Goal: Communication & Community: Ask a question

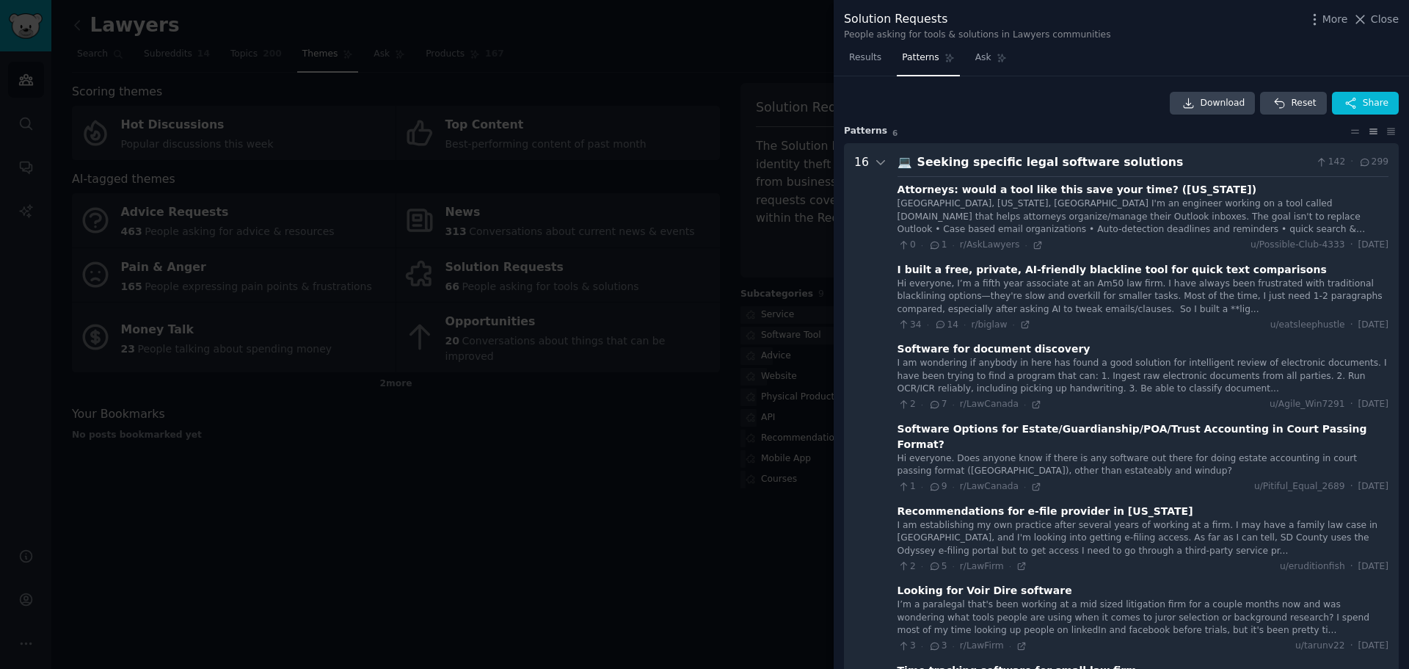
scroll to position [507, 0]
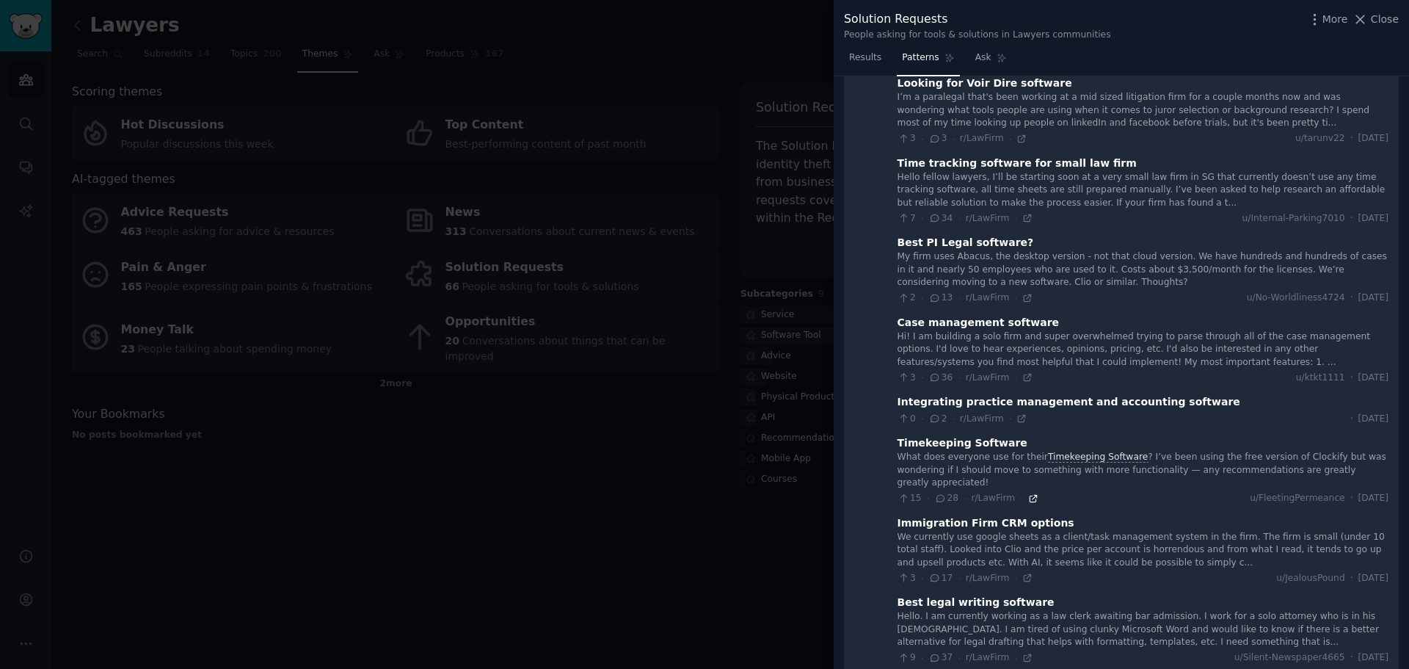
click at [1028, 493] on icon at bounding box center [1033, 498] width 10 height 10
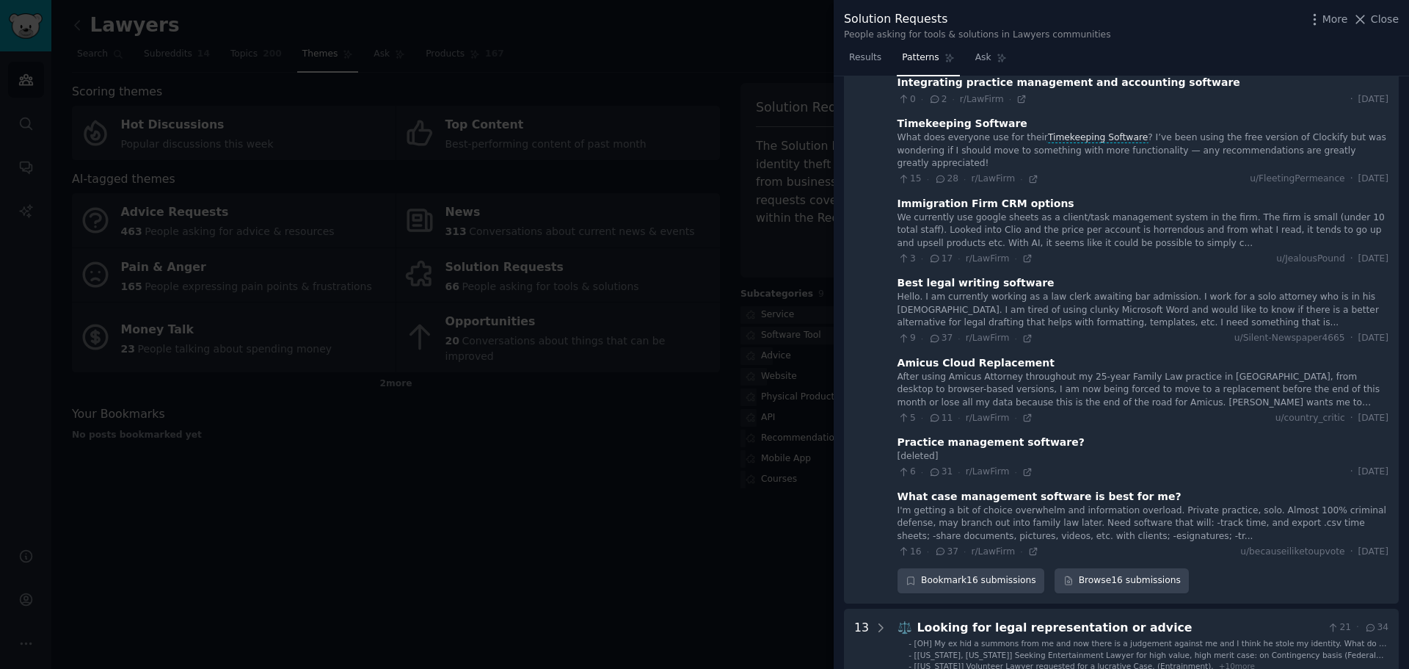
scroll to position [863, 0]
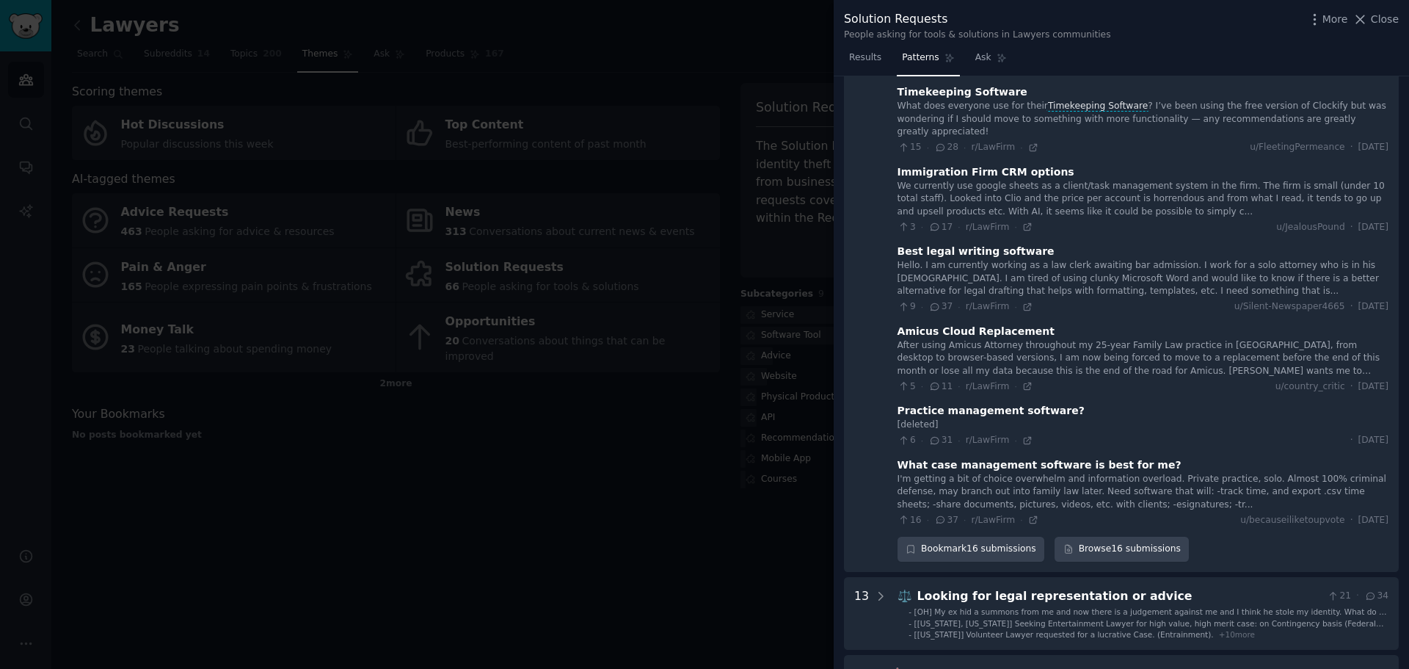
drag, startPoint x: 1072, startPoint y: 520, endPoint x: 1069, endPoint y: 566, distance: 46.3
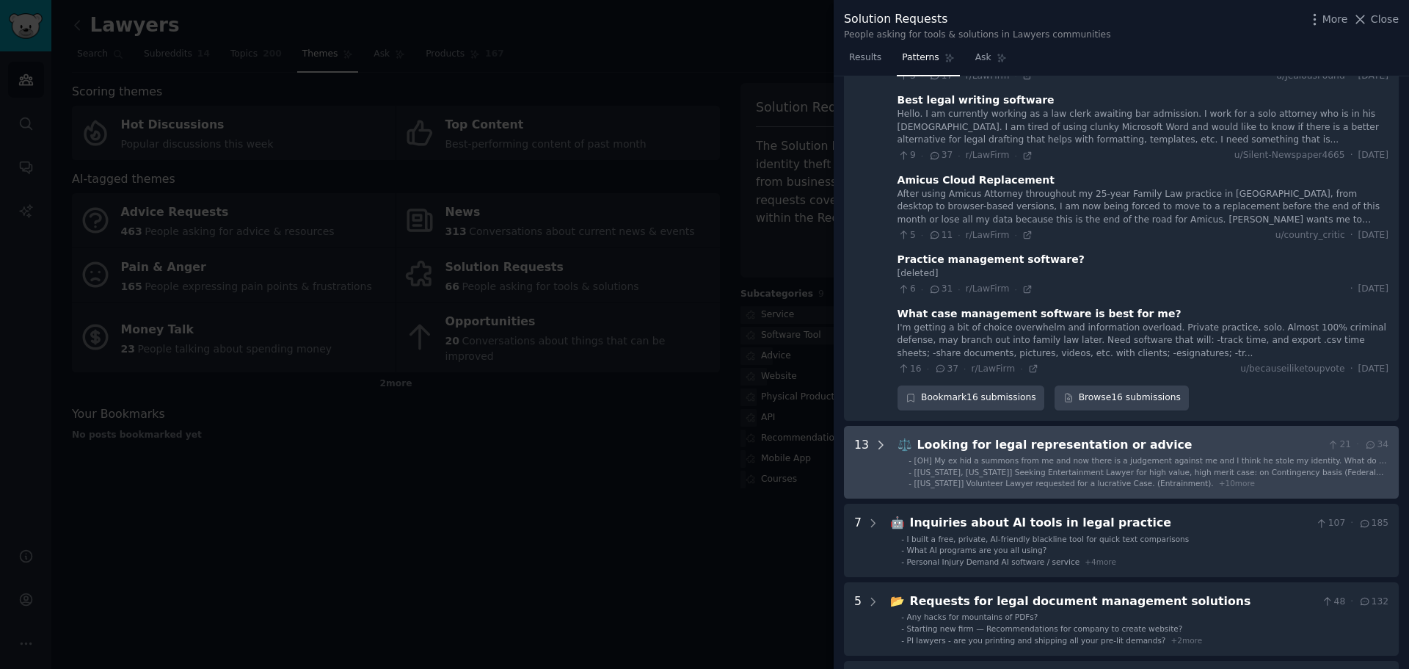
scroll to position [1156, 0]
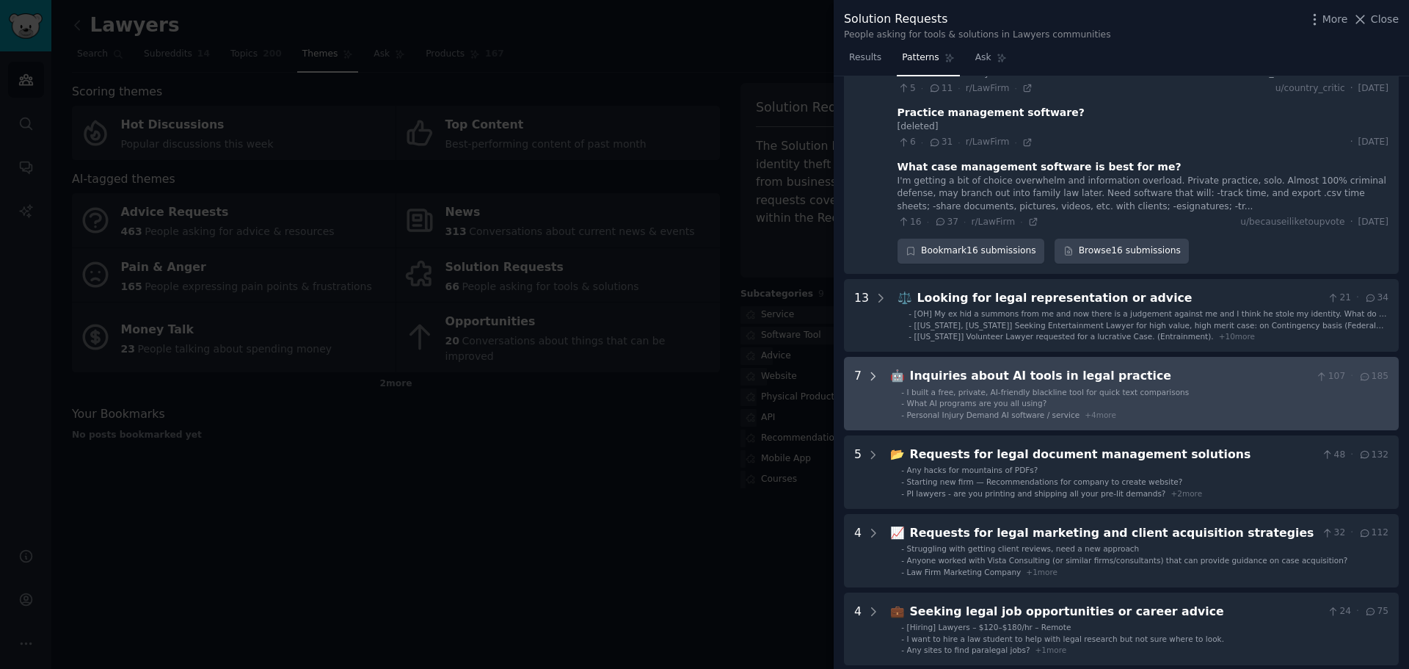
click at [875, 370] on icon at bounding box center [873, 376] width 13 height 13
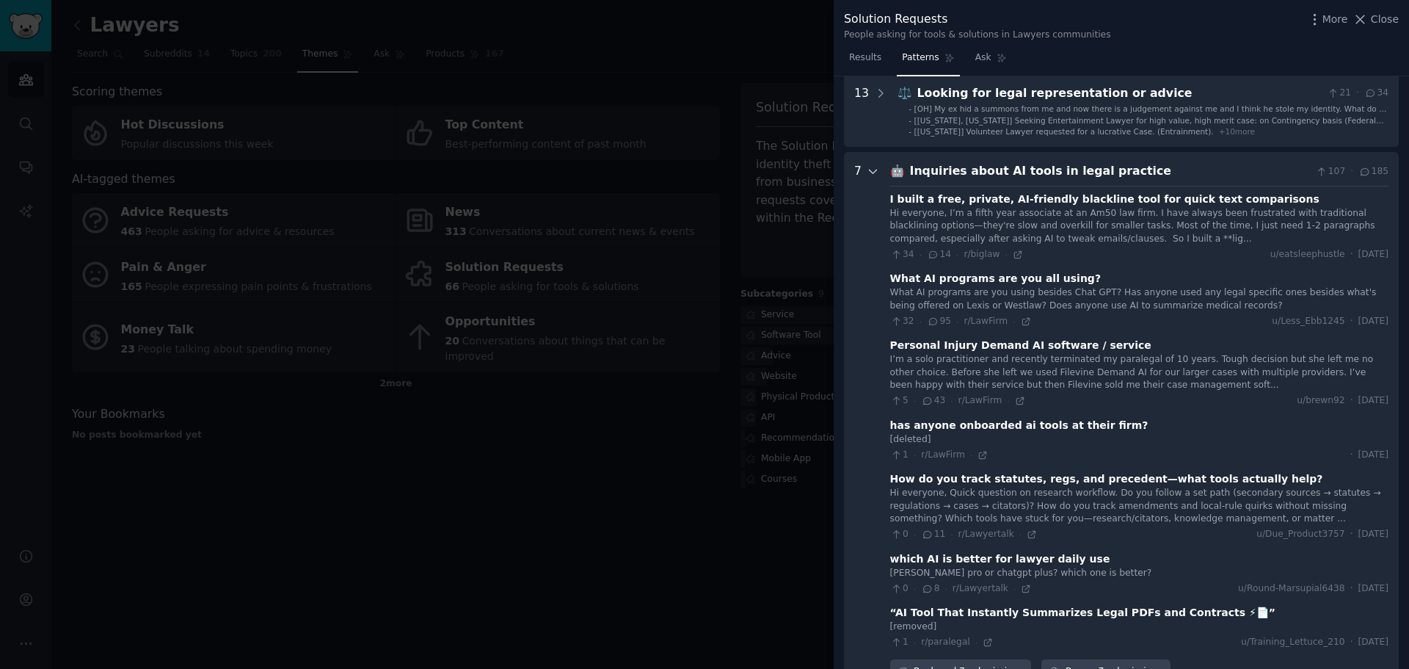
scroll to position [1335, 0]
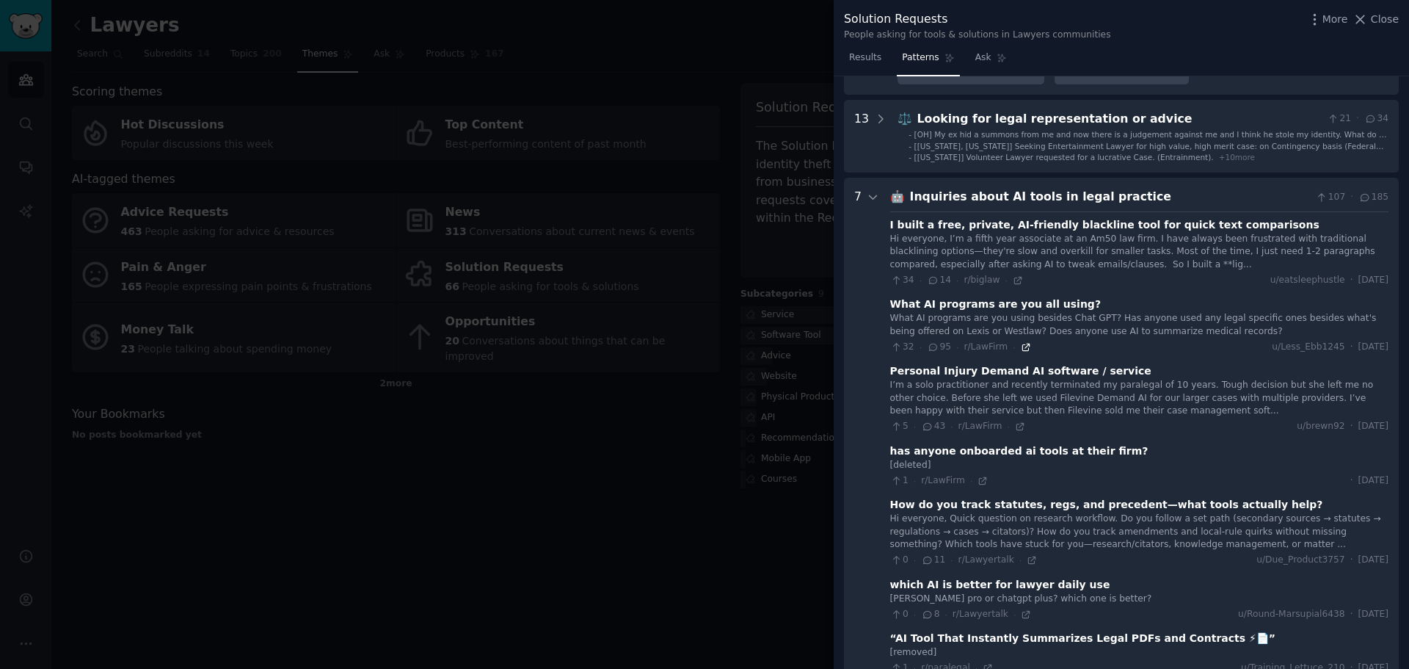
click at [1023, 344] on icon at bounding box center [1026, 347] width 7 height 7
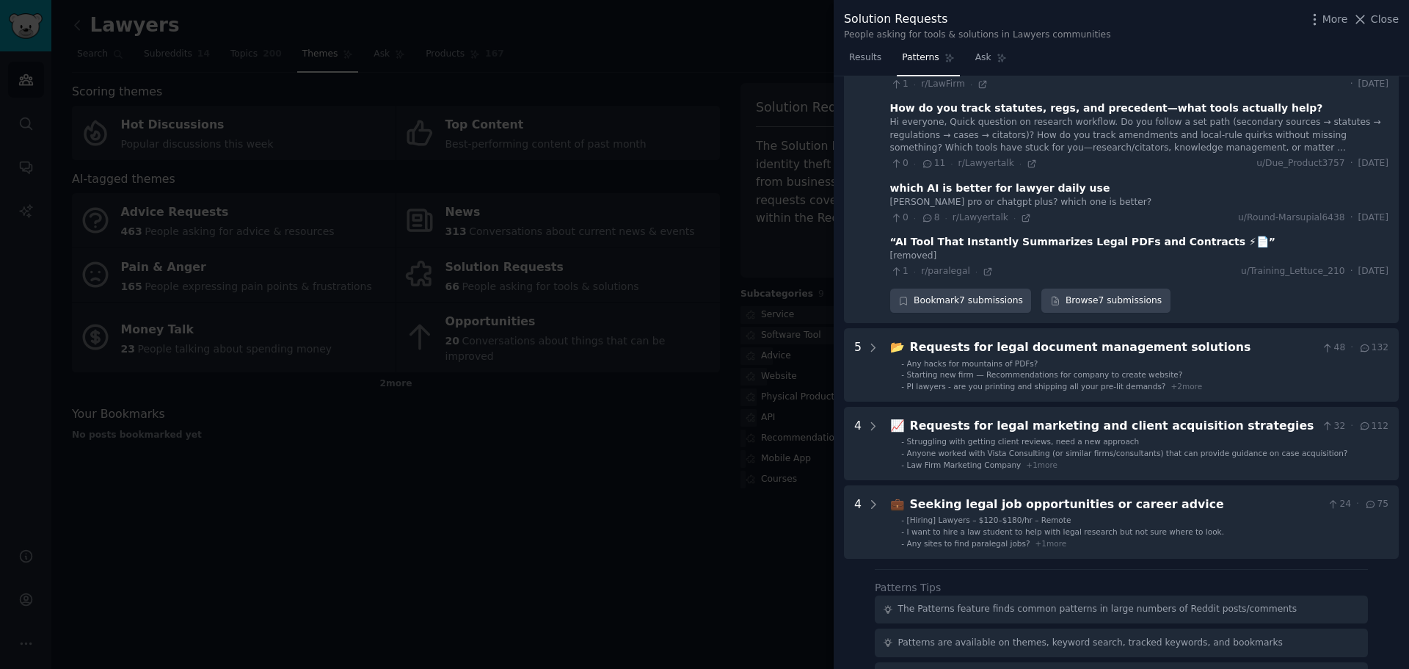
scroll to position [1776, 0]
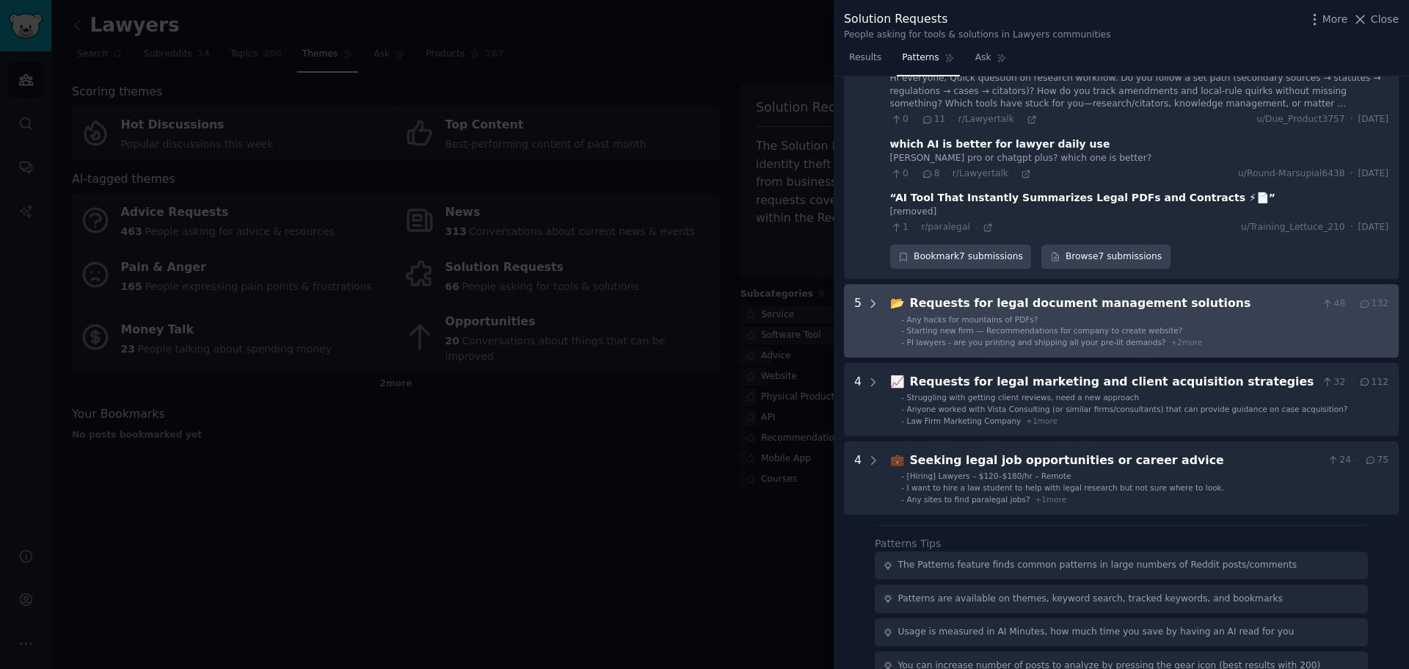
click at [871, 297] on icon at bounding box center [873, 303] width 13 height 13
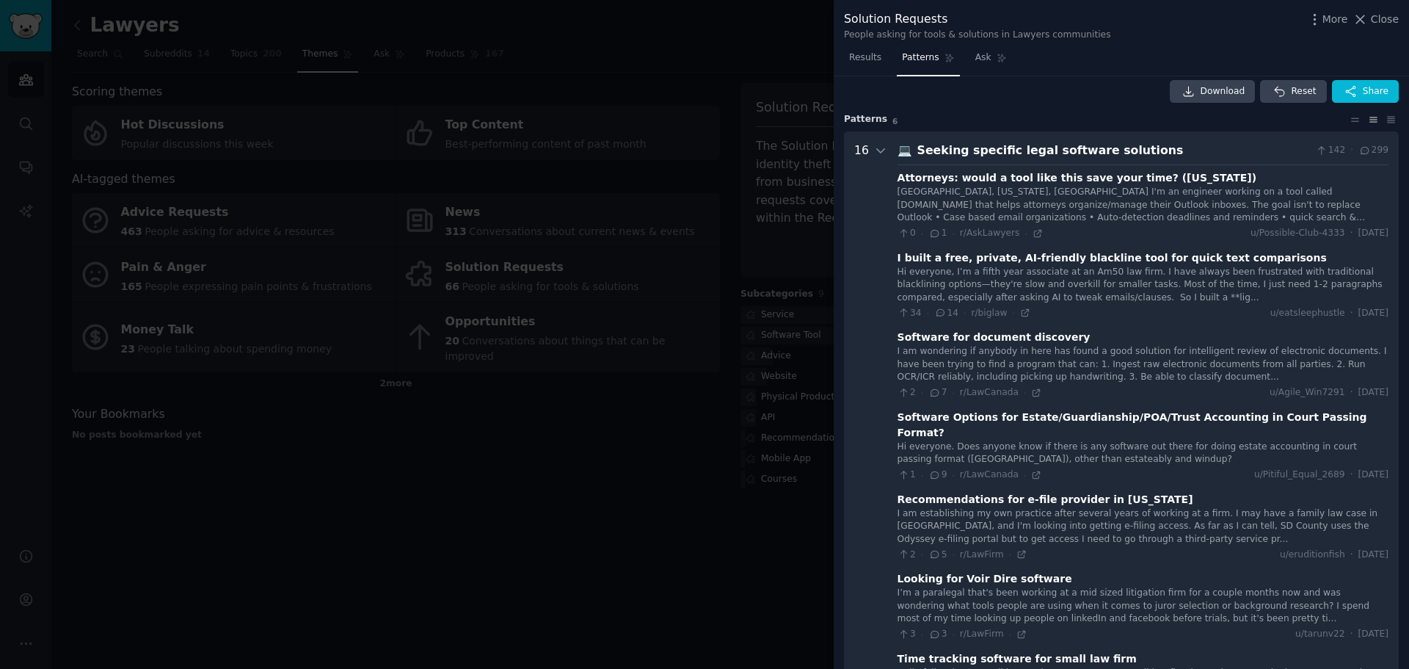
scroll to position [0, 0]
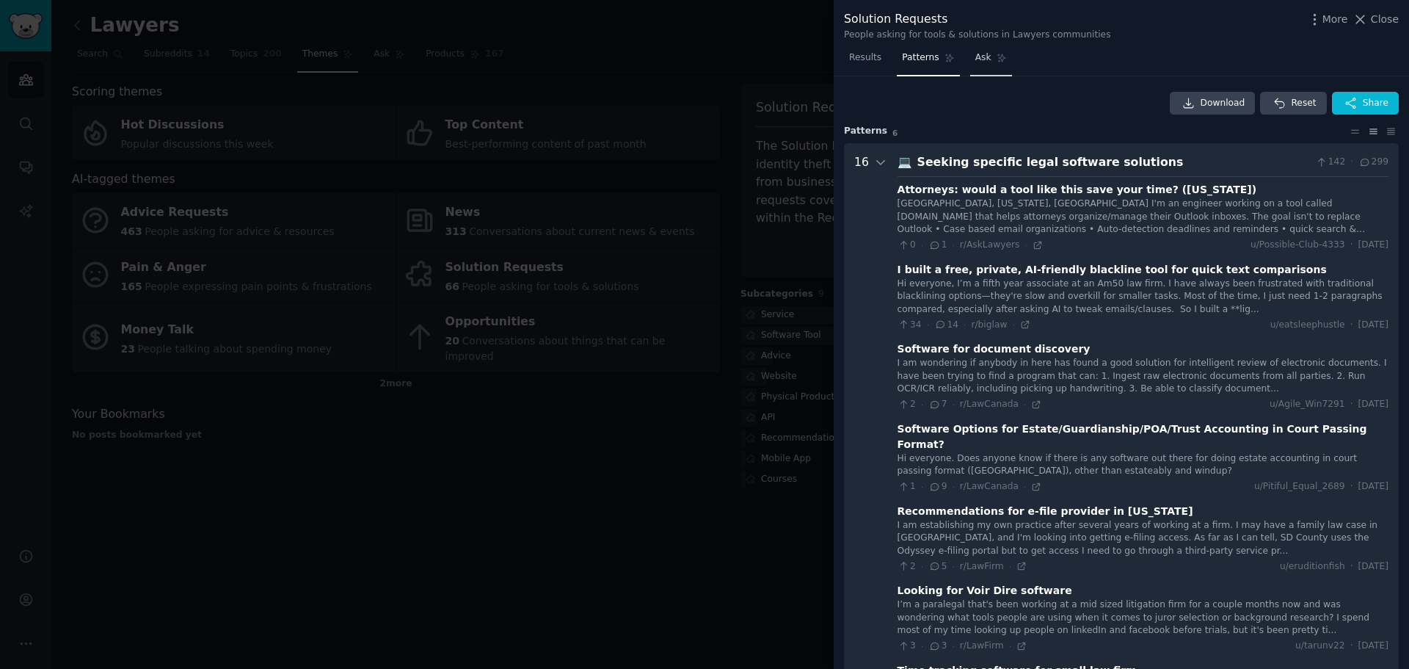
click at [970, 65] on link "Ask" at bounding box center [991, 61] width 42 height 30
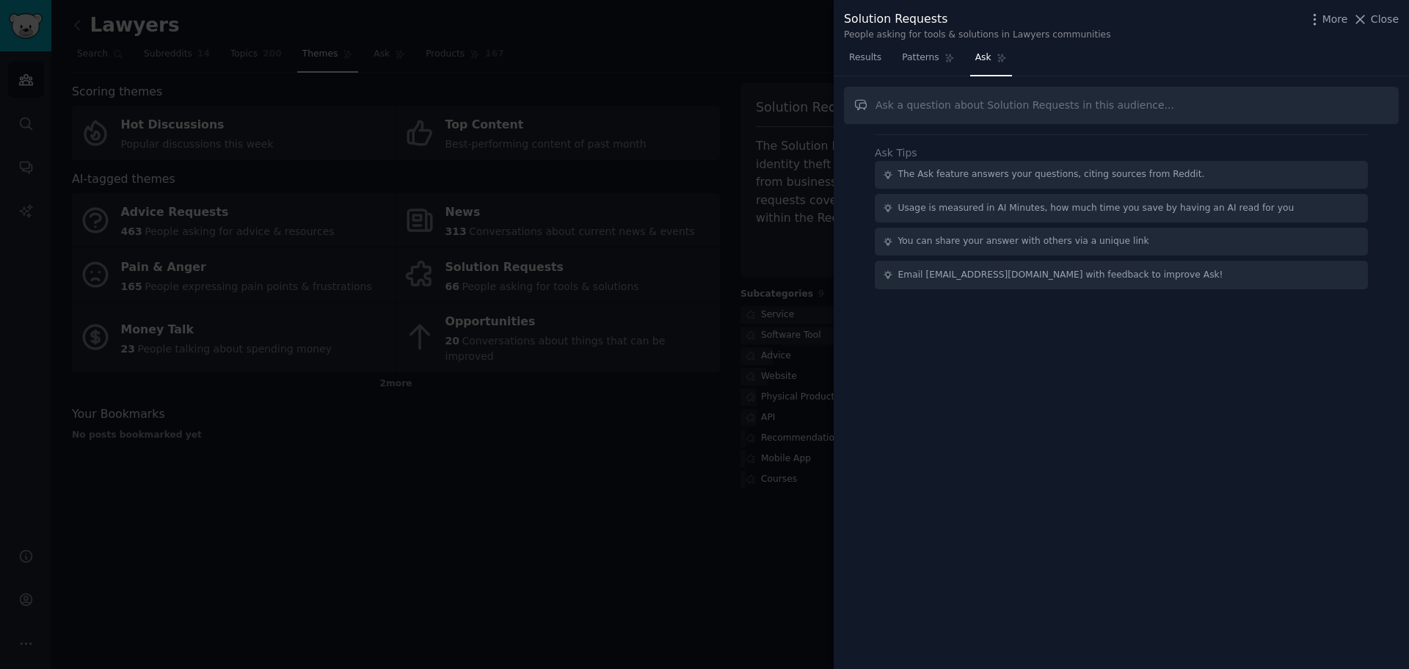
click at [614, 473] on div at bounding box center [704, 334] width 1409 height 669
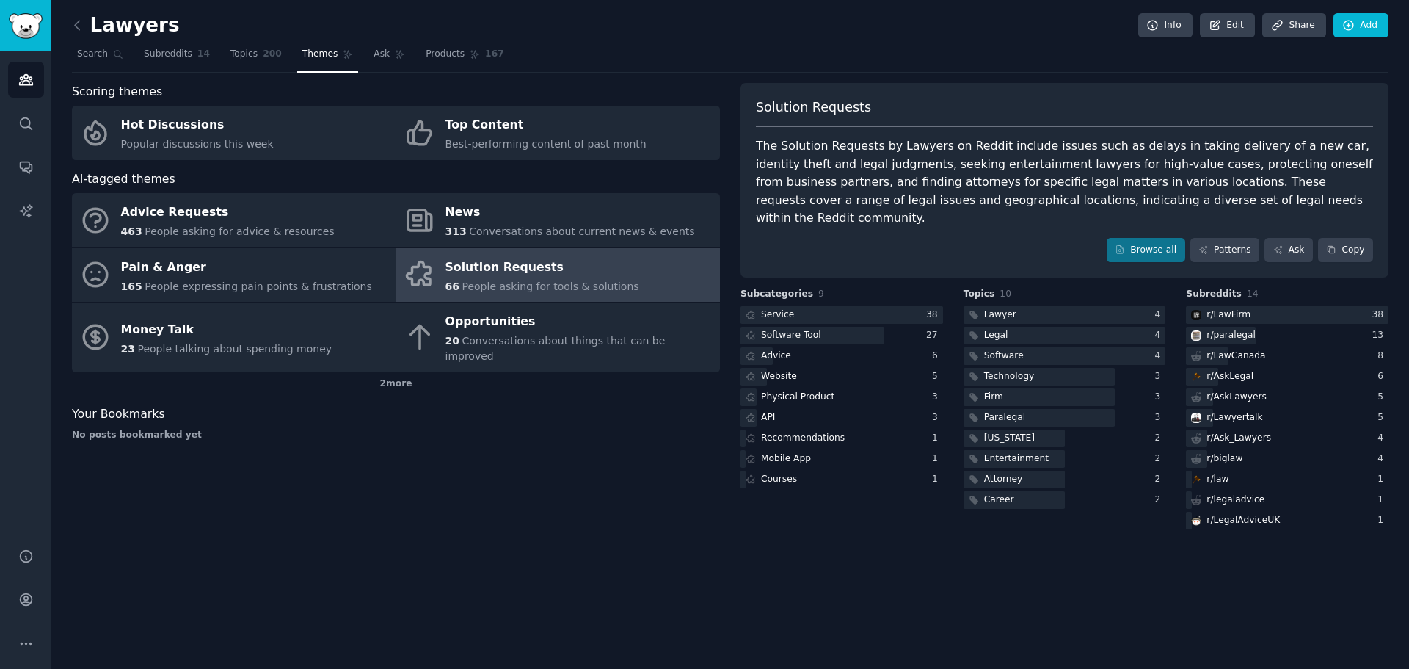
click at [1106, 238] on div "Browse all Patterns Ask Copy" at bounding box center [1064, 250] width 617 height 25
click at [1115, 242] on div "Browse all Patterns Ask Copy" at bounding box center [1064, 250] width 617 height 25
click at [1126, 241] on link "Browse all" at bounding box center [1146, 250] width 79 height 25
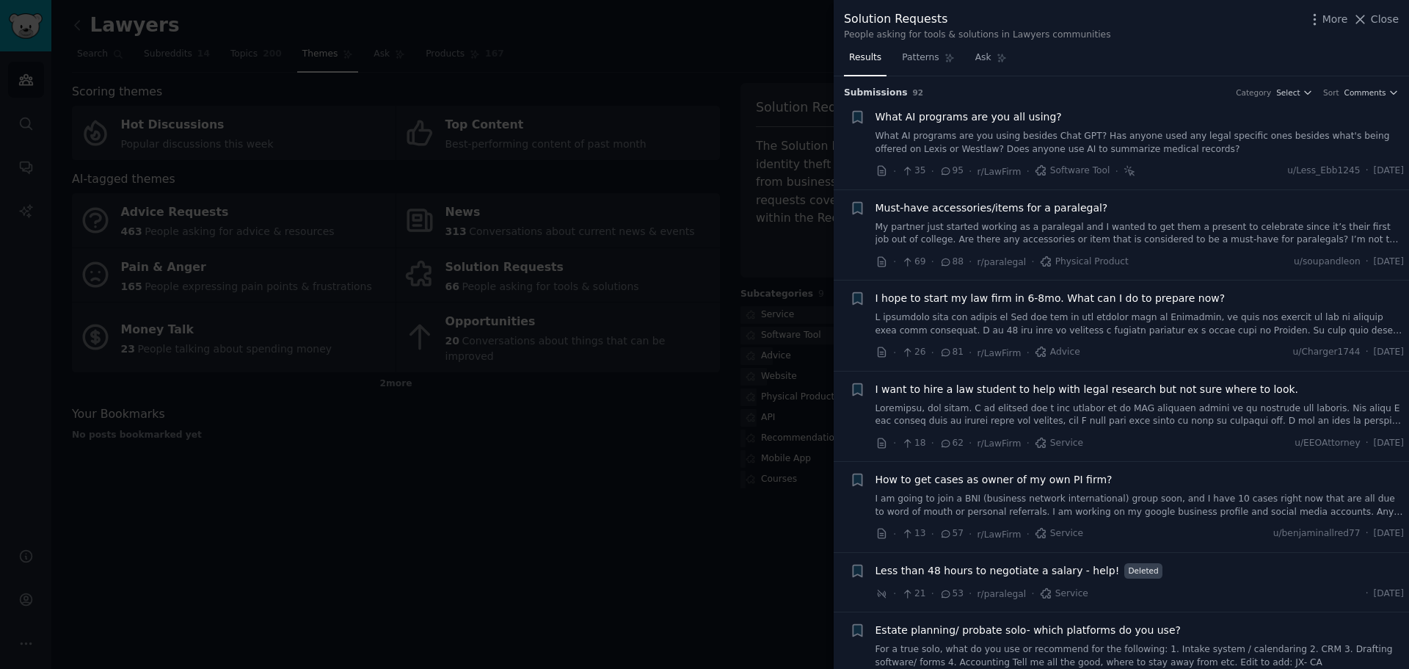
click at [967, 205] on span "Must-have accessories/items for a paralegal?" at bounding box center [992, 207] width 233 height 15
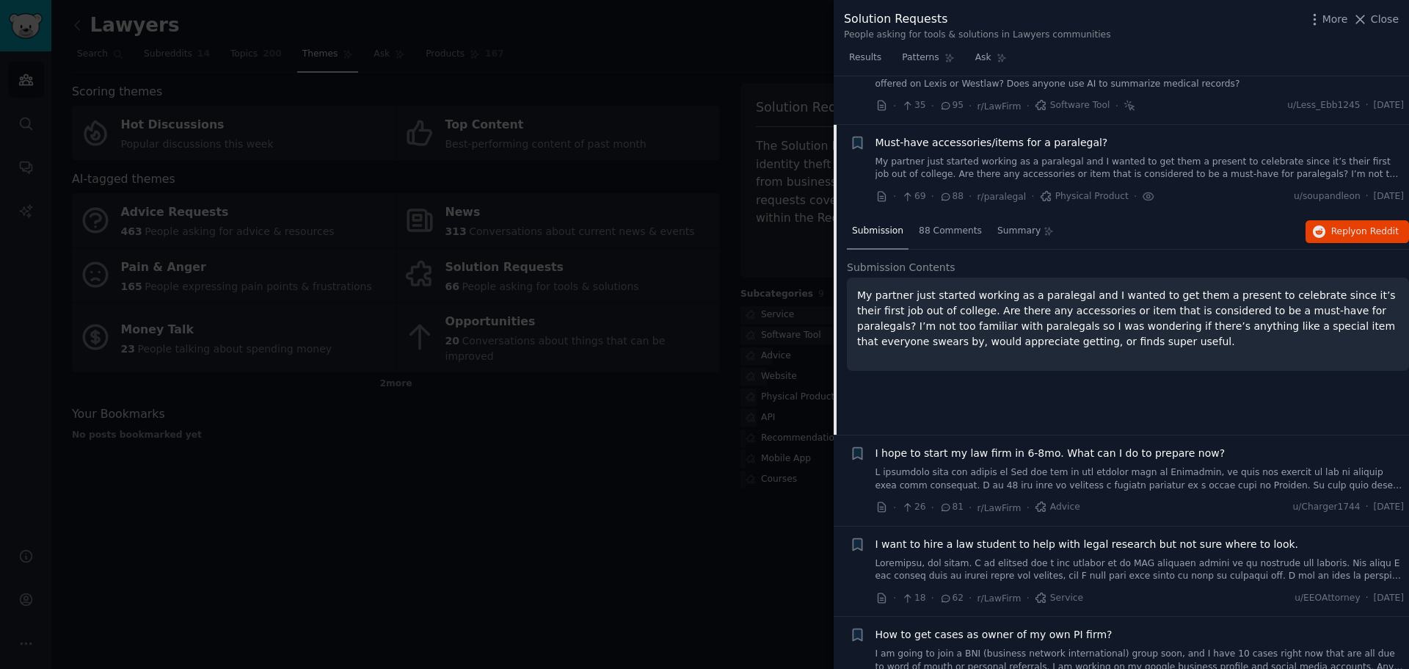
scroll to position [40, 0]
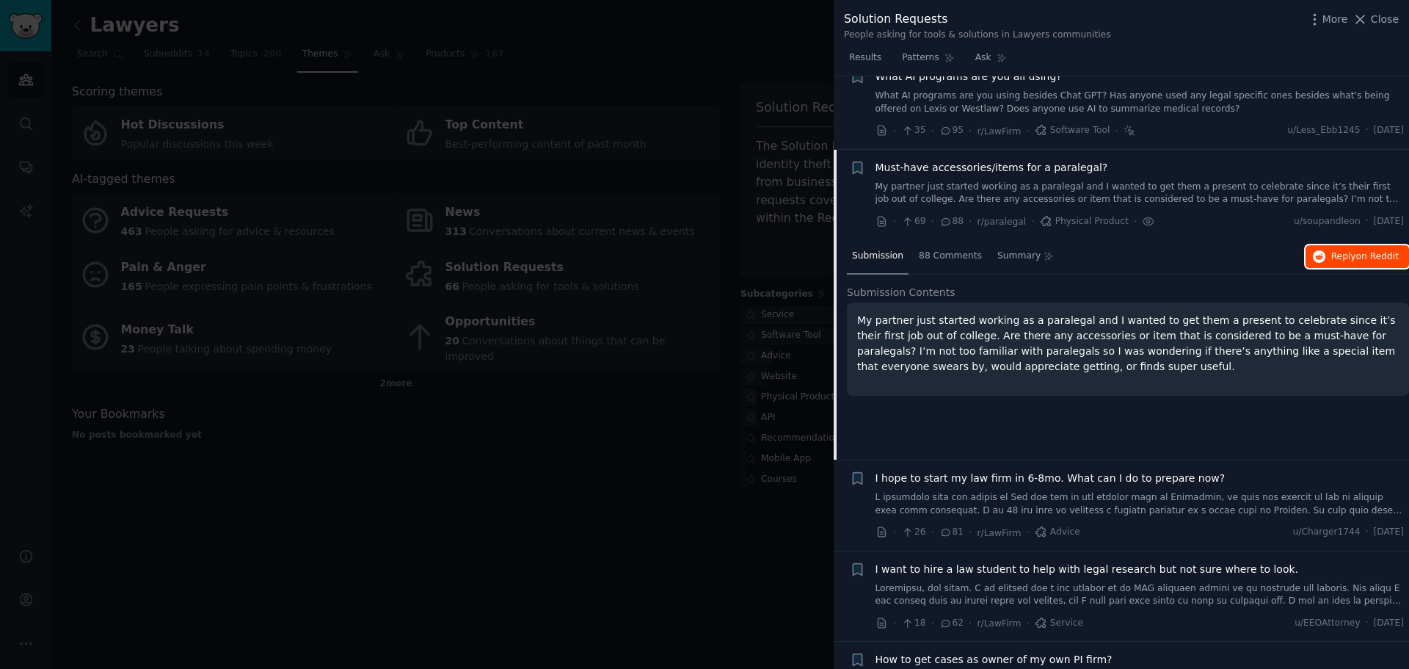
click at [1369, 258] on span "on Reddit" at bounding box center [1378, 256] width 43 height 10
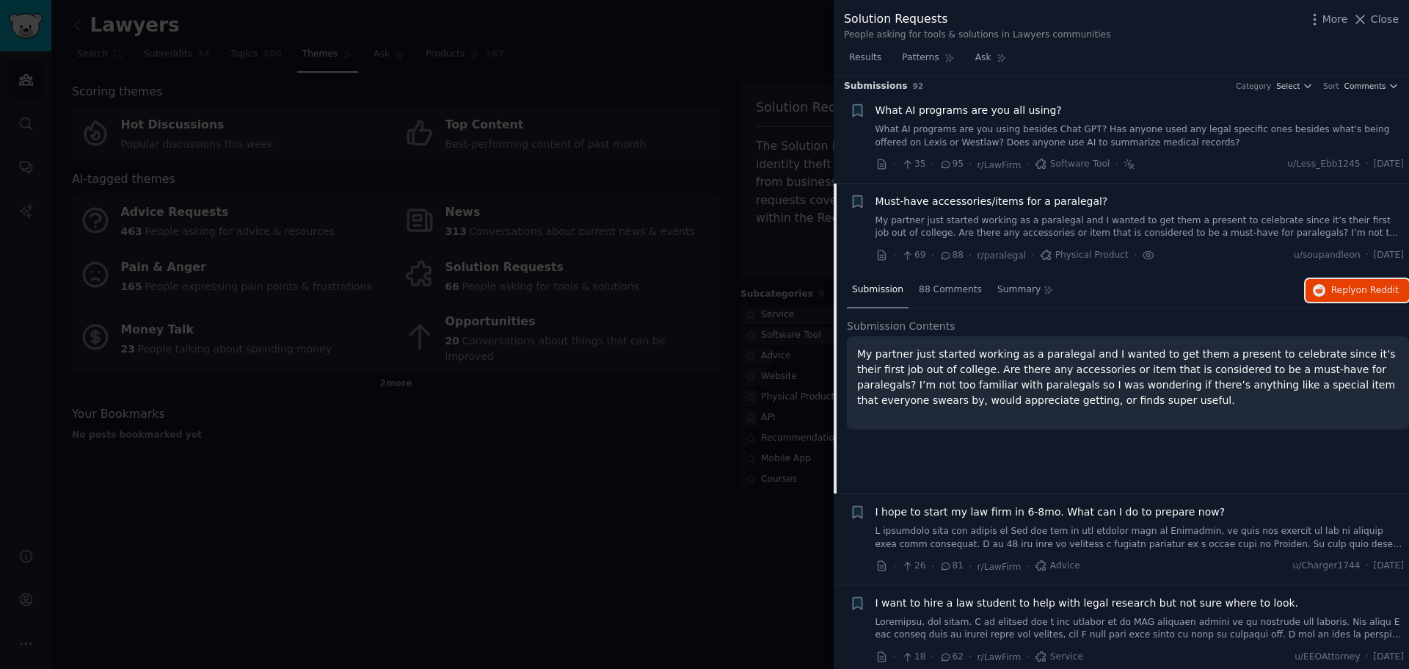
scroll to position [0, 0]
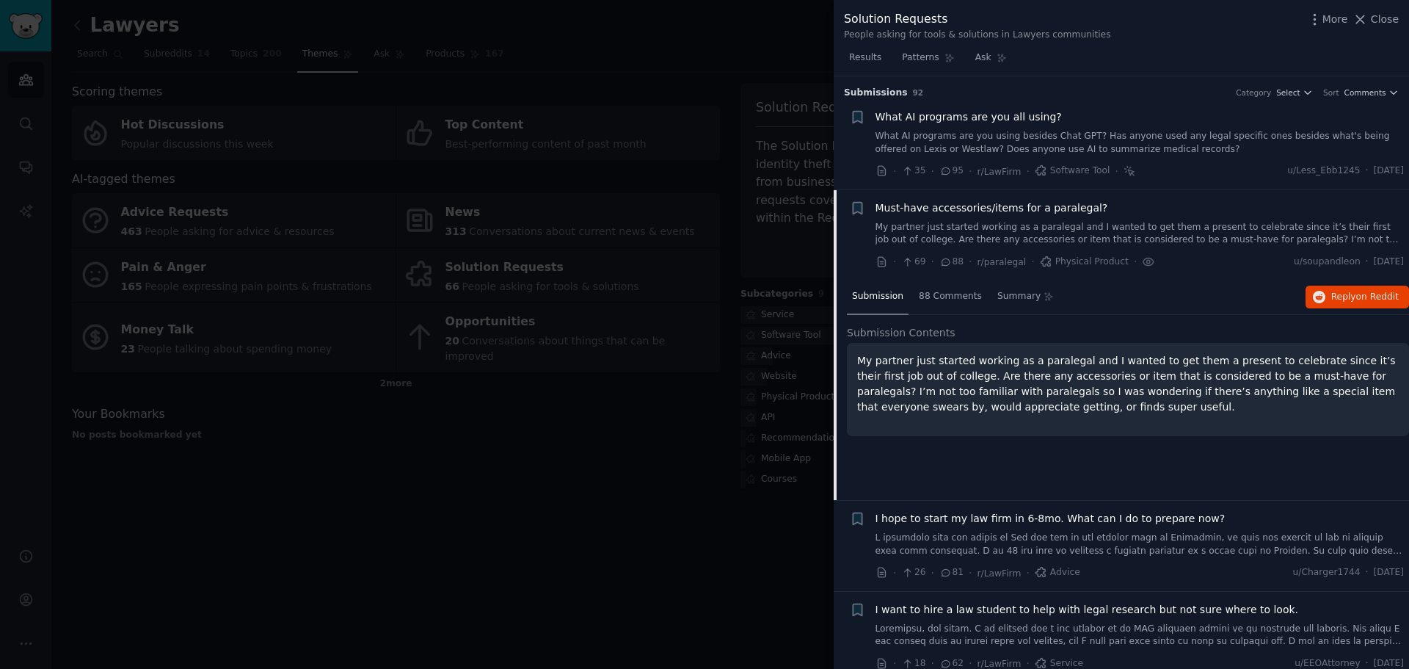
click at [984, 115] on span "What AI programs are you all using?" at bounding box center [969, 116] width 186 height 15
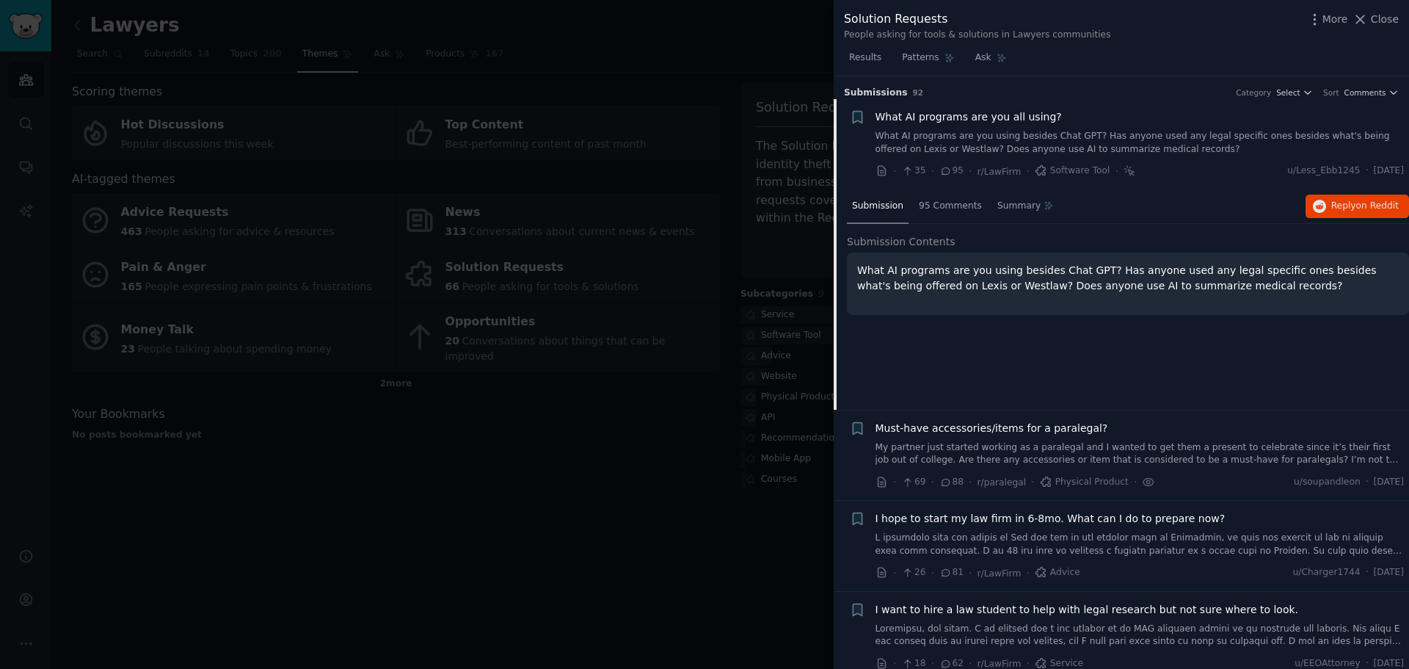
scroll to position [23, 0]
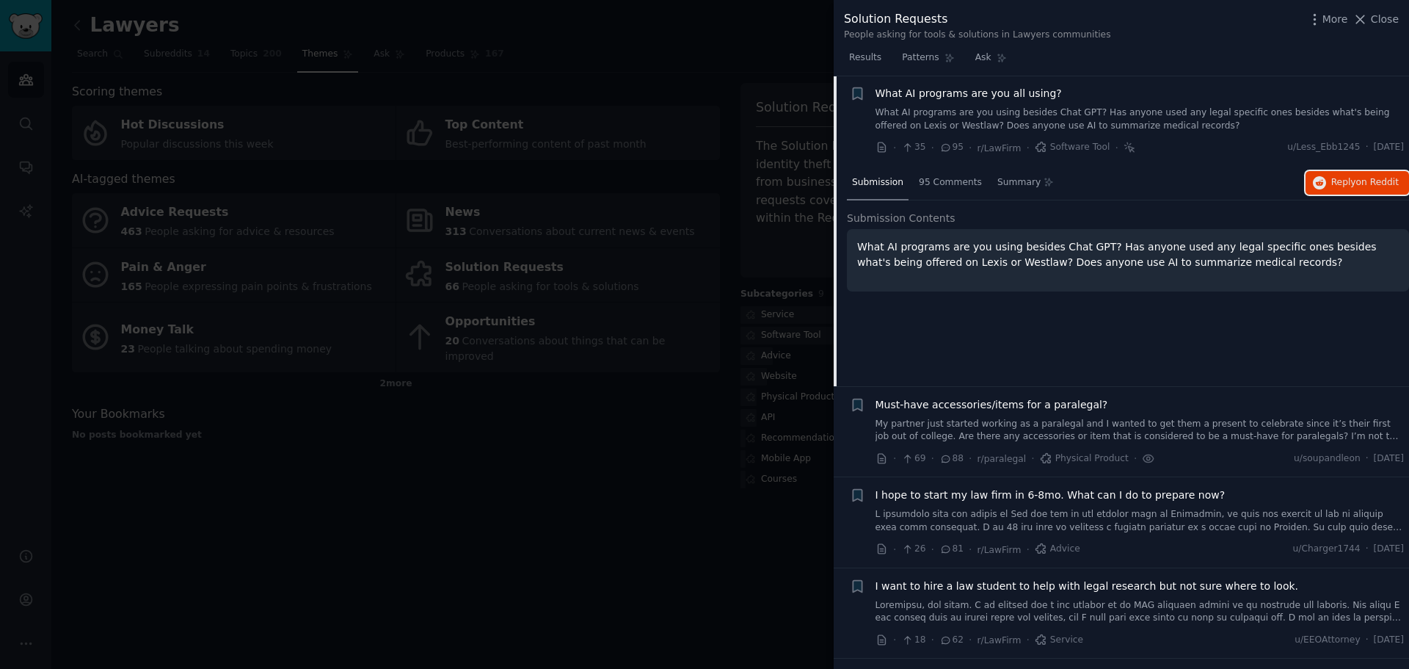
click at [1335, 181] on span "Reply on Reddit" at bounding box center [1366, 182] width 68 height 13
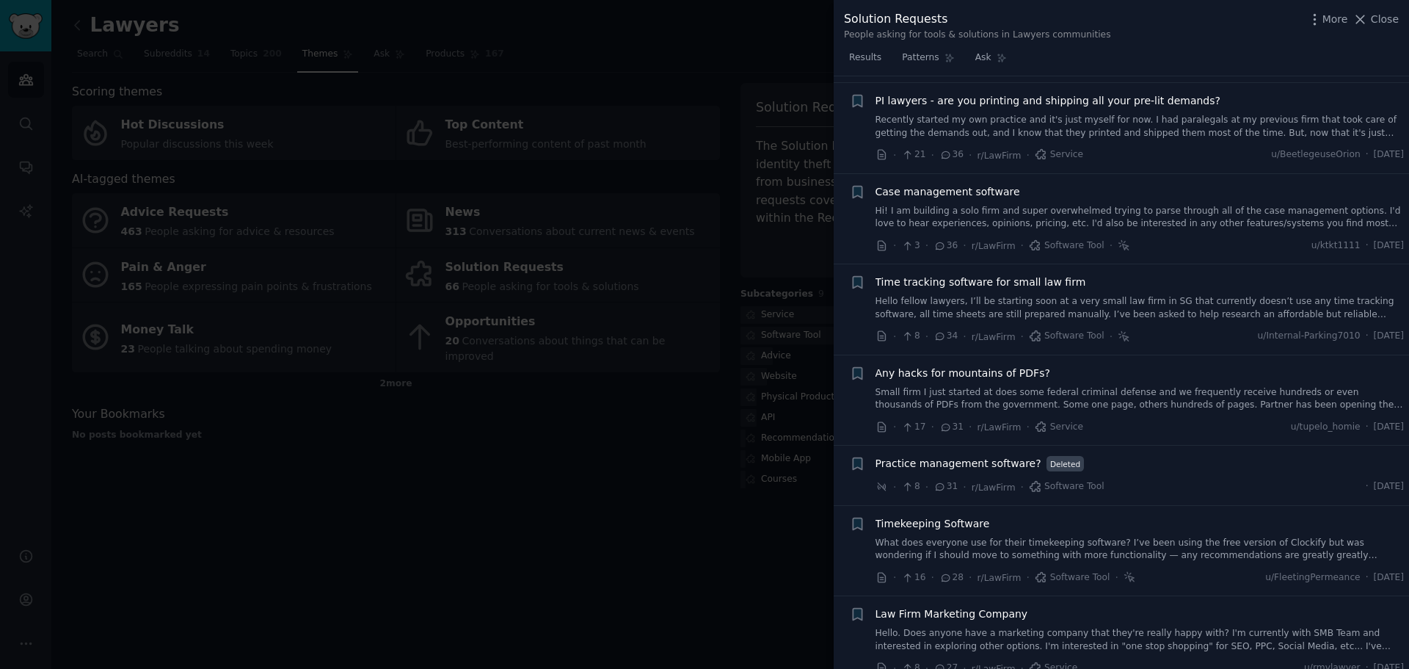
scroll to position [1271, 0]
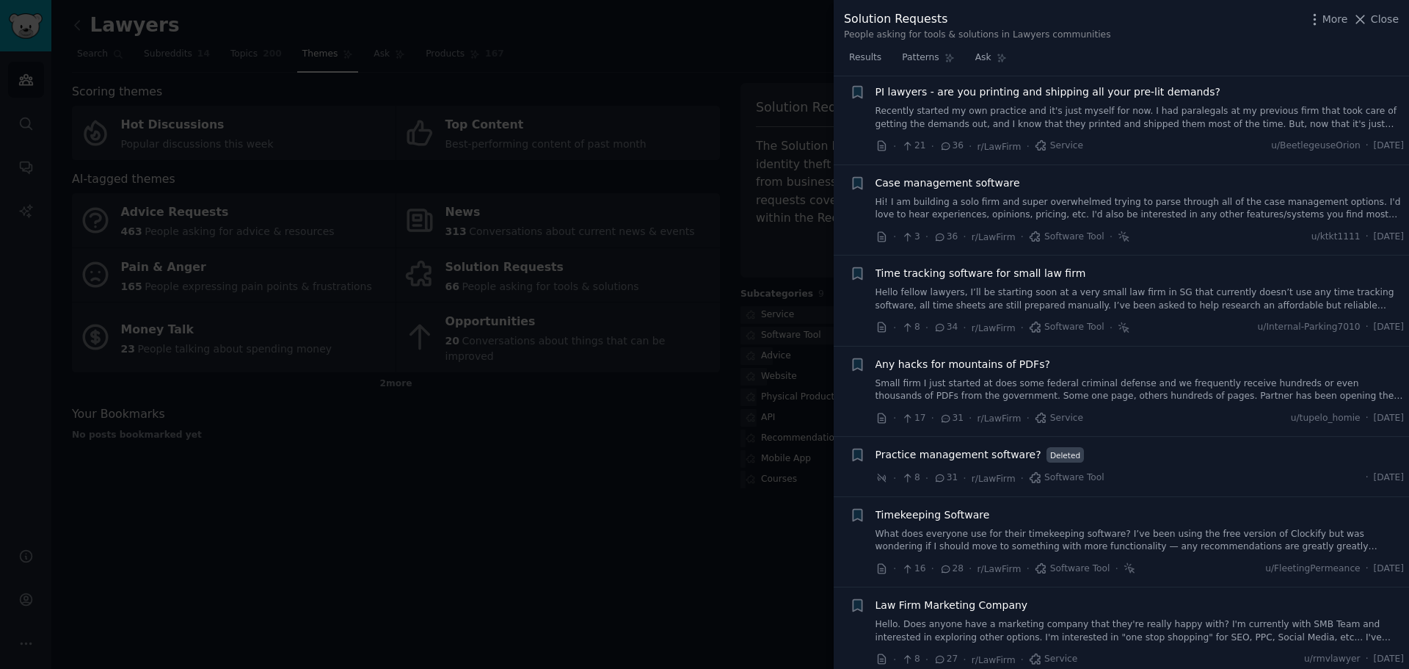
click at [1062, 266] on span "Time tracking software for small law firm" at bounding box center [981, 273] width 211 height 15
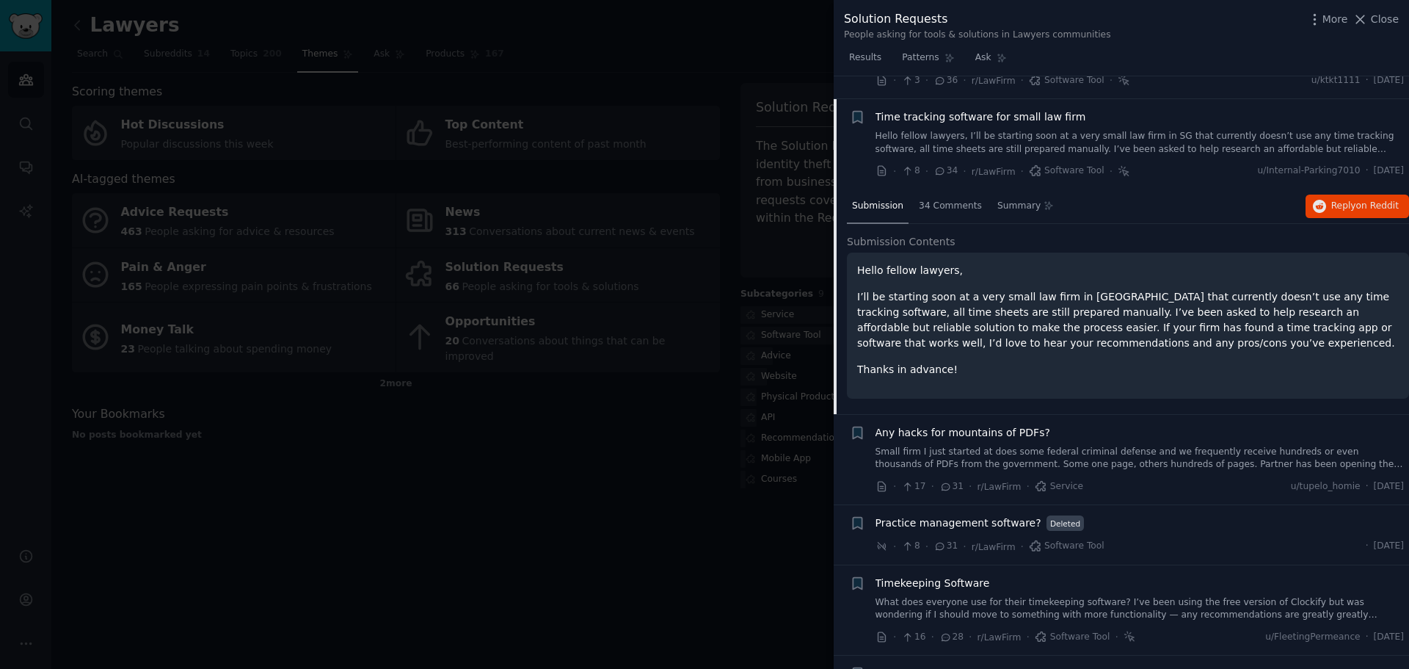
scroll to position [1231, 0]
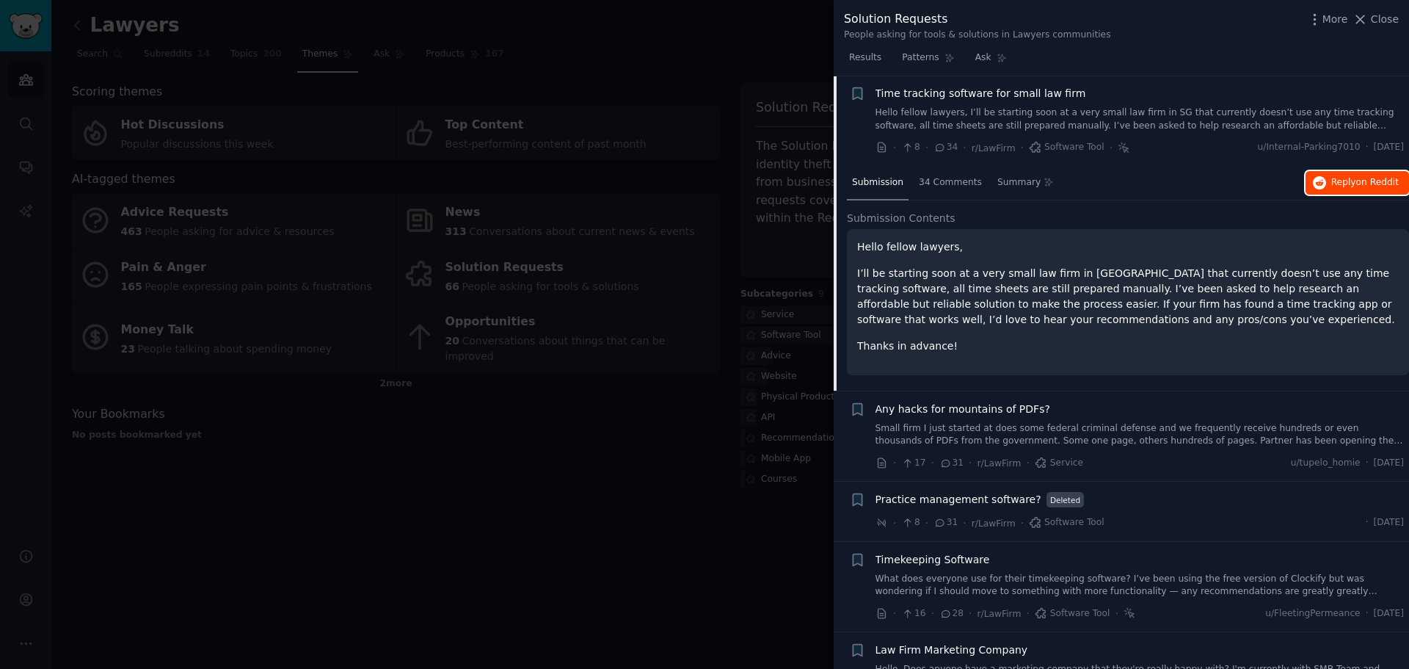
click at [1365, 188] on span "Reply on Reddit" at bounding box center [1366, 182] width 68 height 13
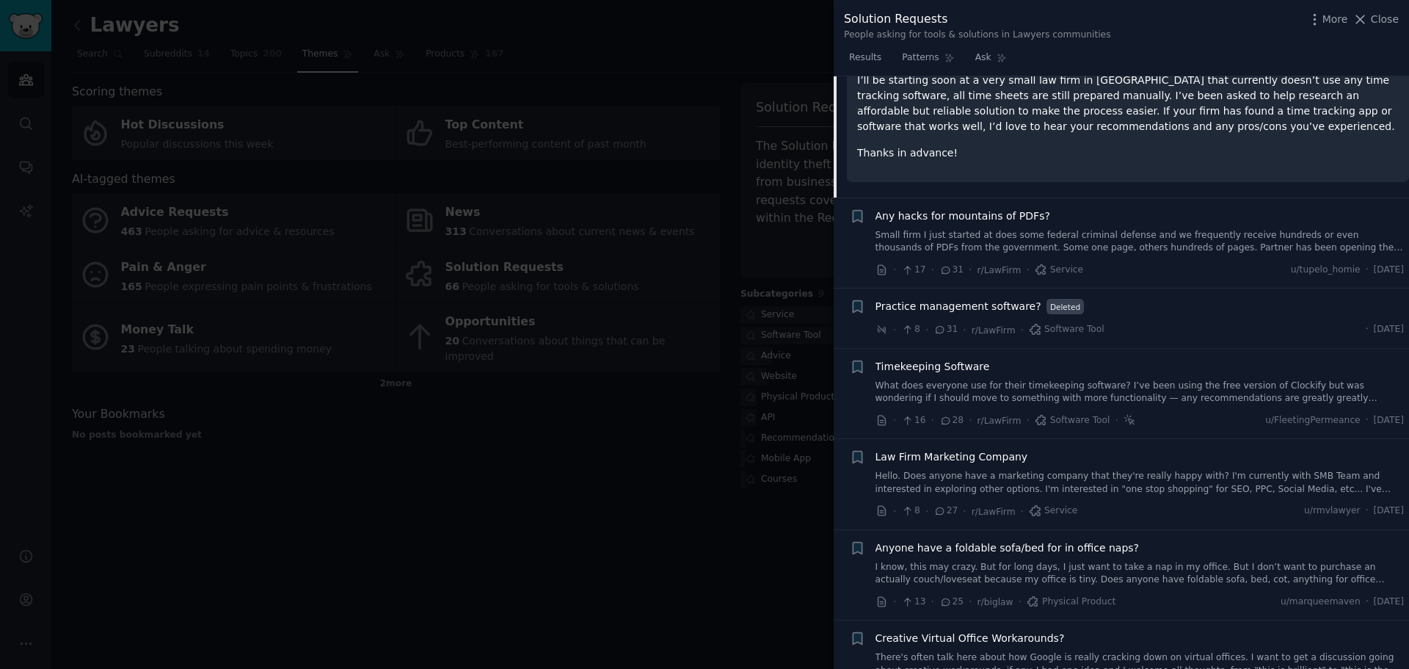
scroll to position [1451, 0]
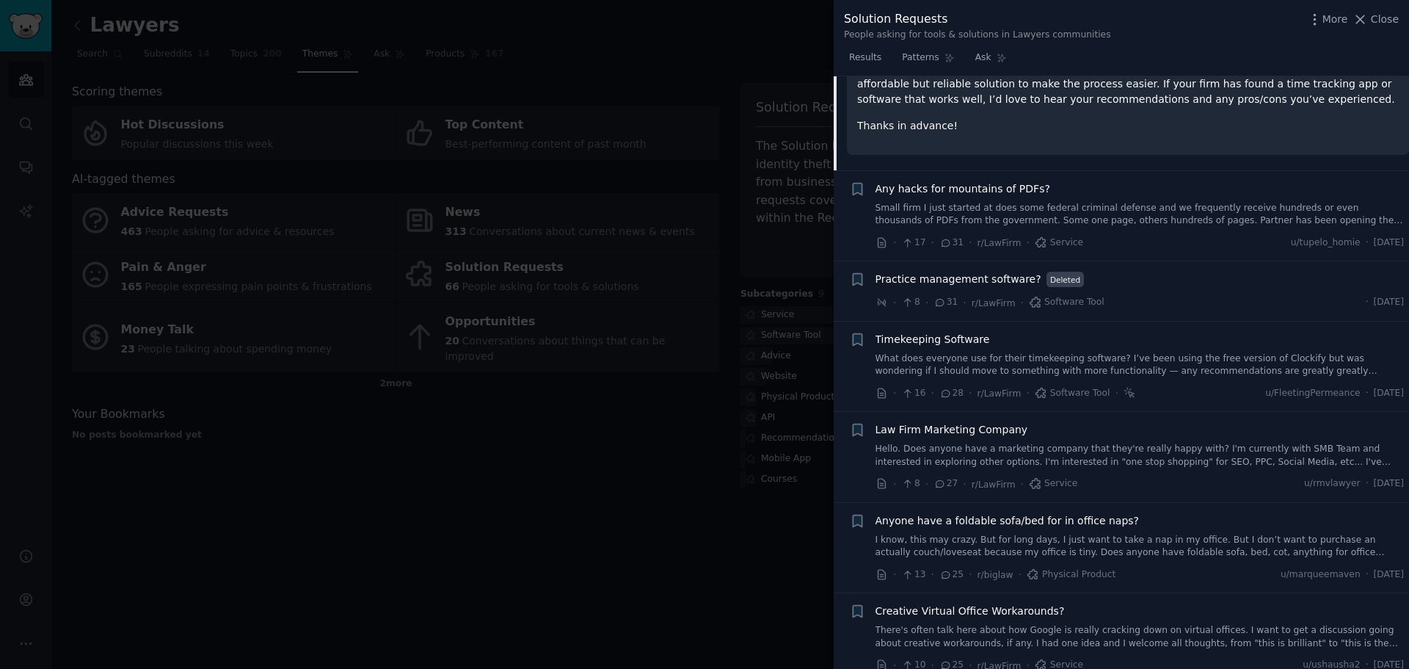
click at [955, 346] on span "Timekeeping Software" at bounding box center [933, 339] width 115 height 15
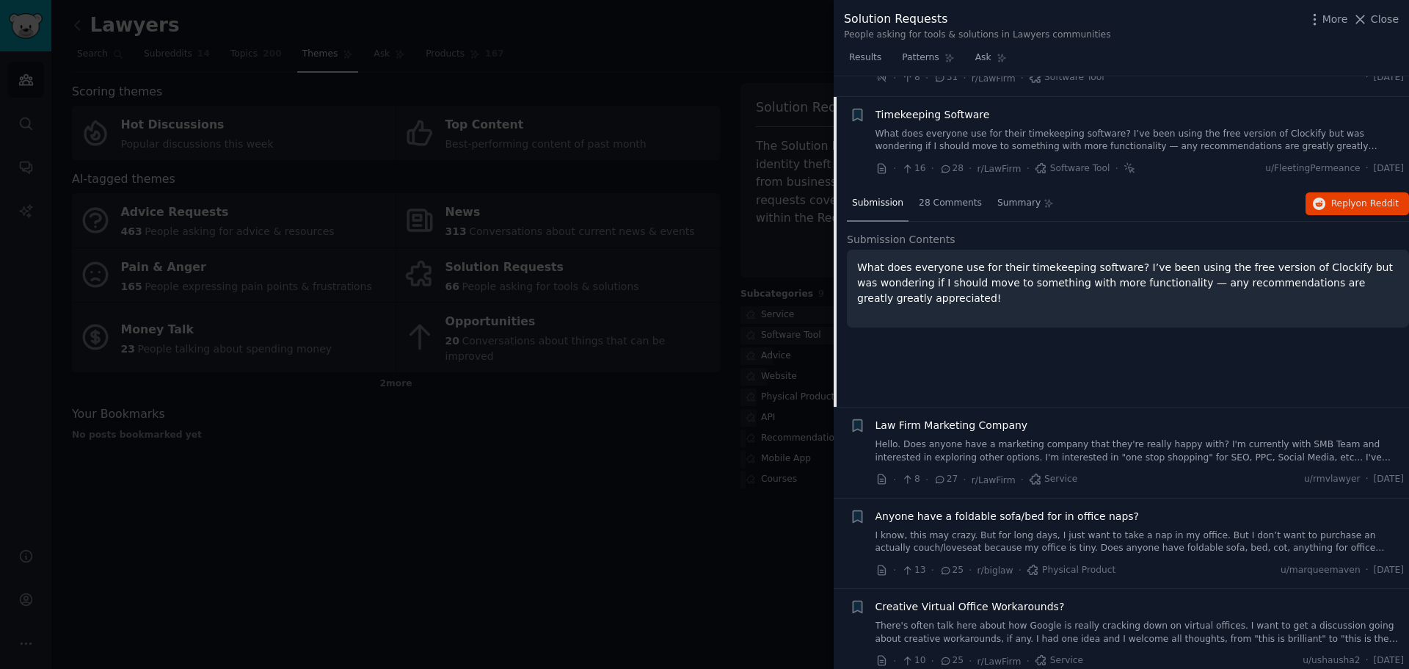
scroll to position [1472, 0]
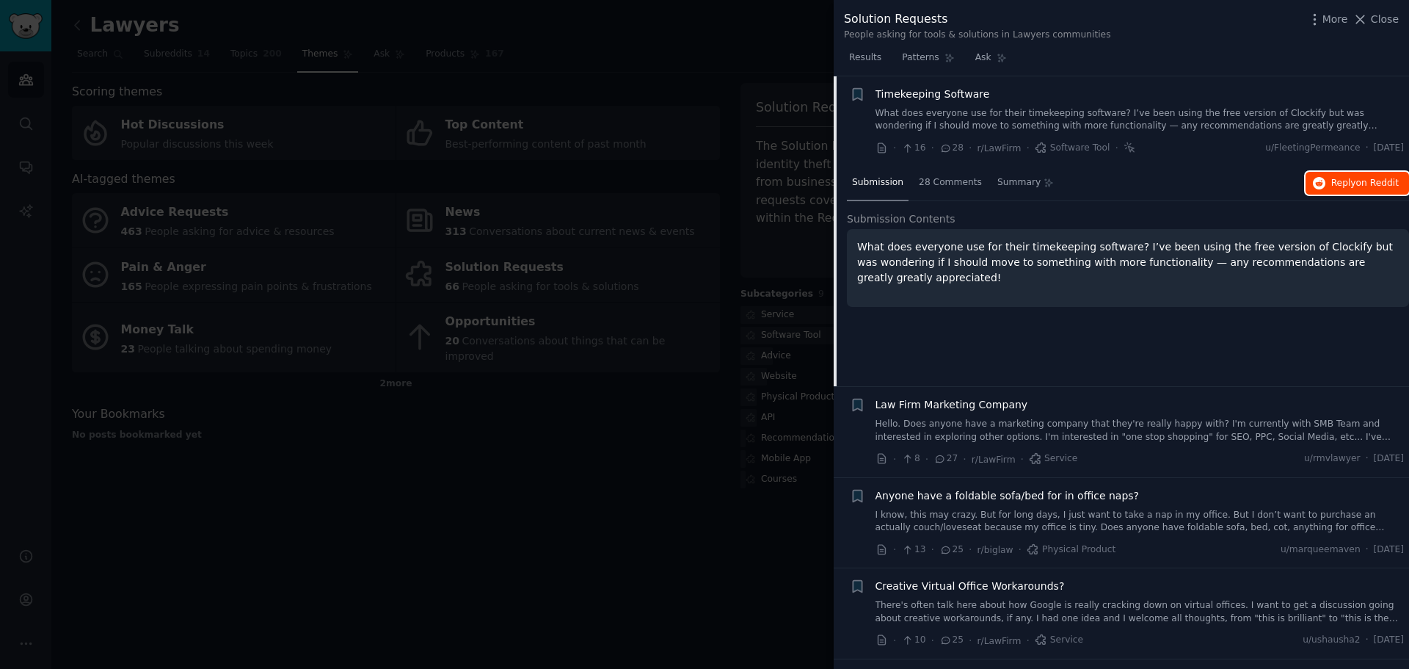
click at [1327, 193] on button "Reply on Reddit" at bounding box center [1358, 183] width 104 height 23
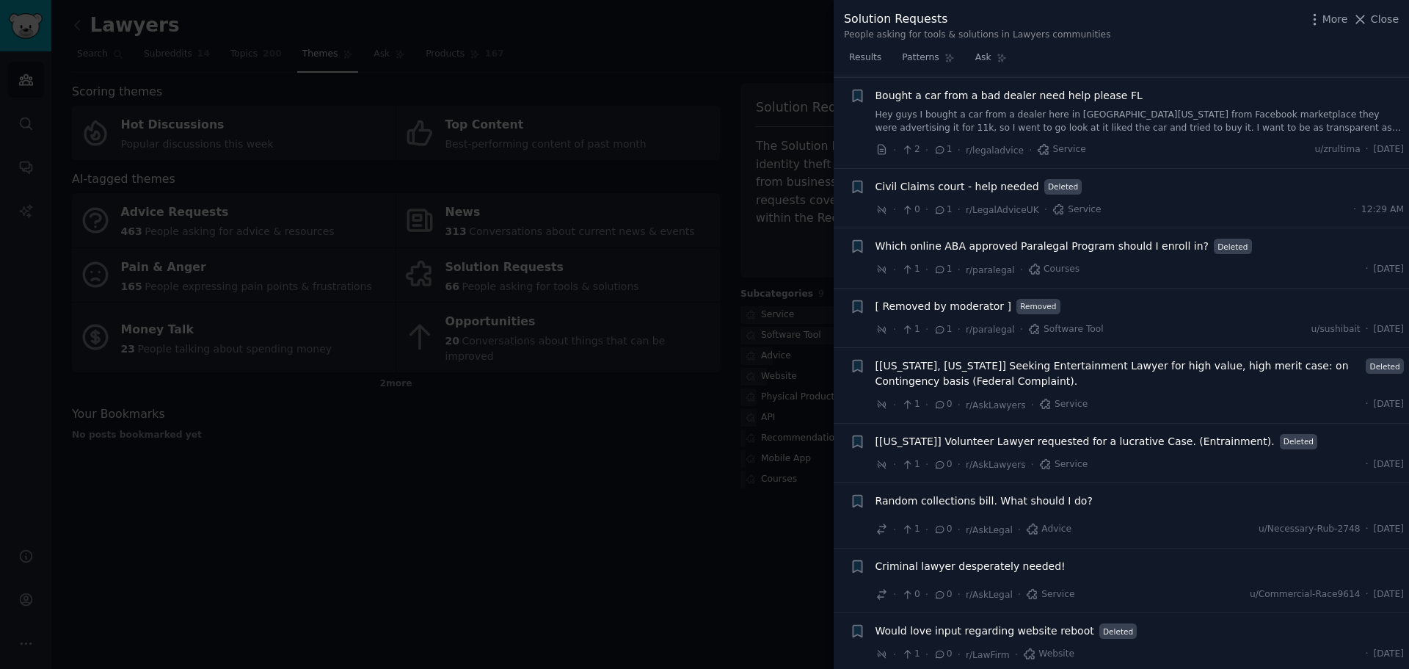
scroll to position [6956, 0]
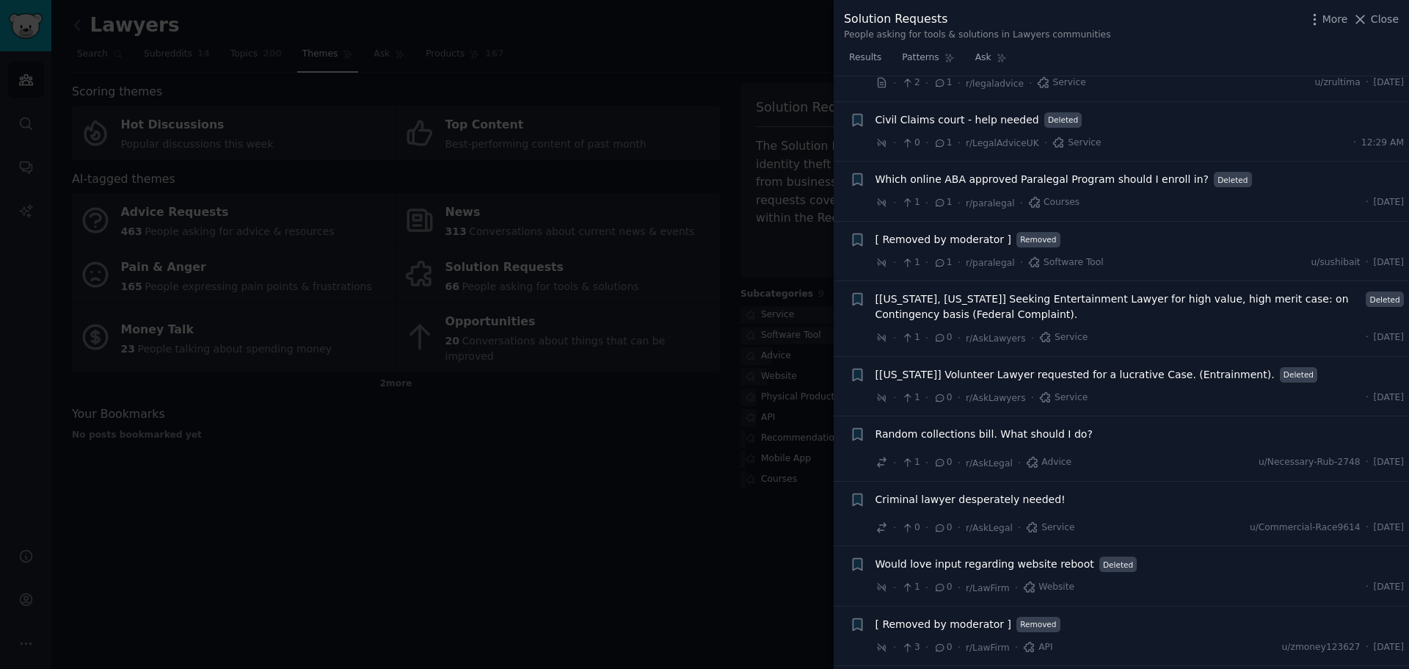
click at [599, 496] on div at bounding box center [704, 334] width 1409 height 669
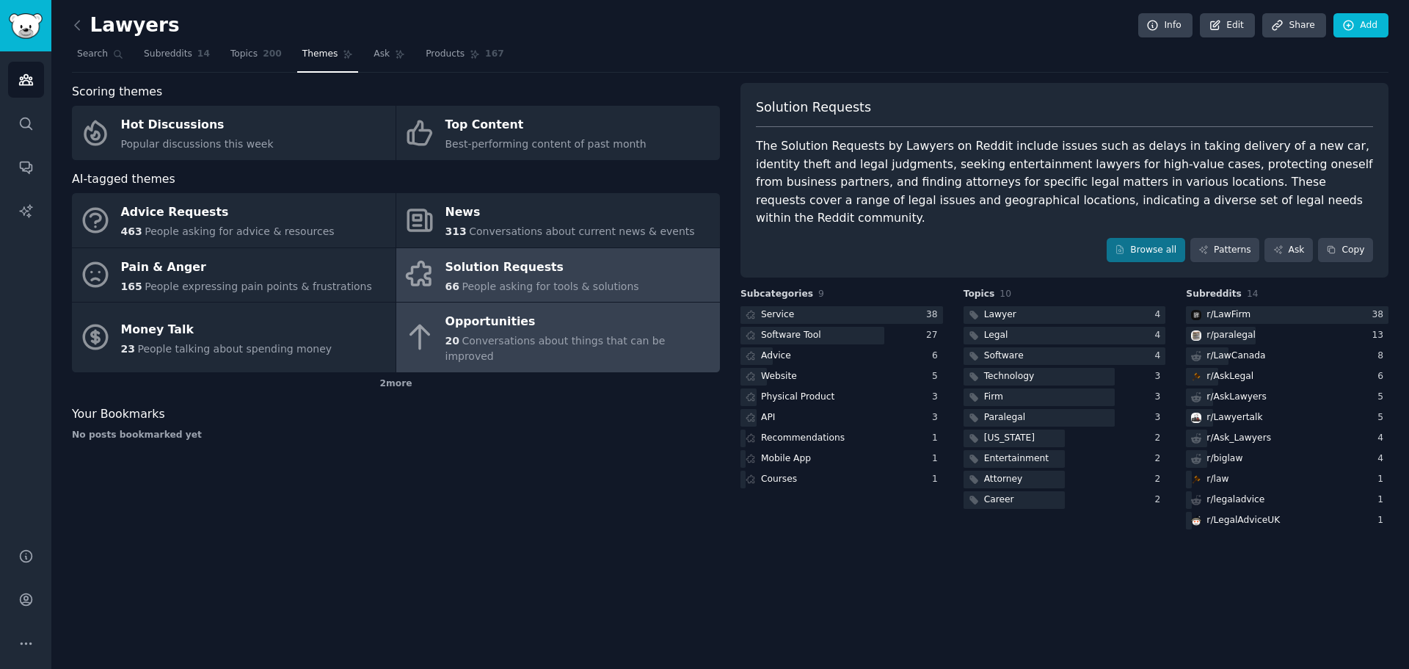
click at [537, 342] on span "Conversations about things that can be improved" at bounding box center [556, 348] width 220 height 27
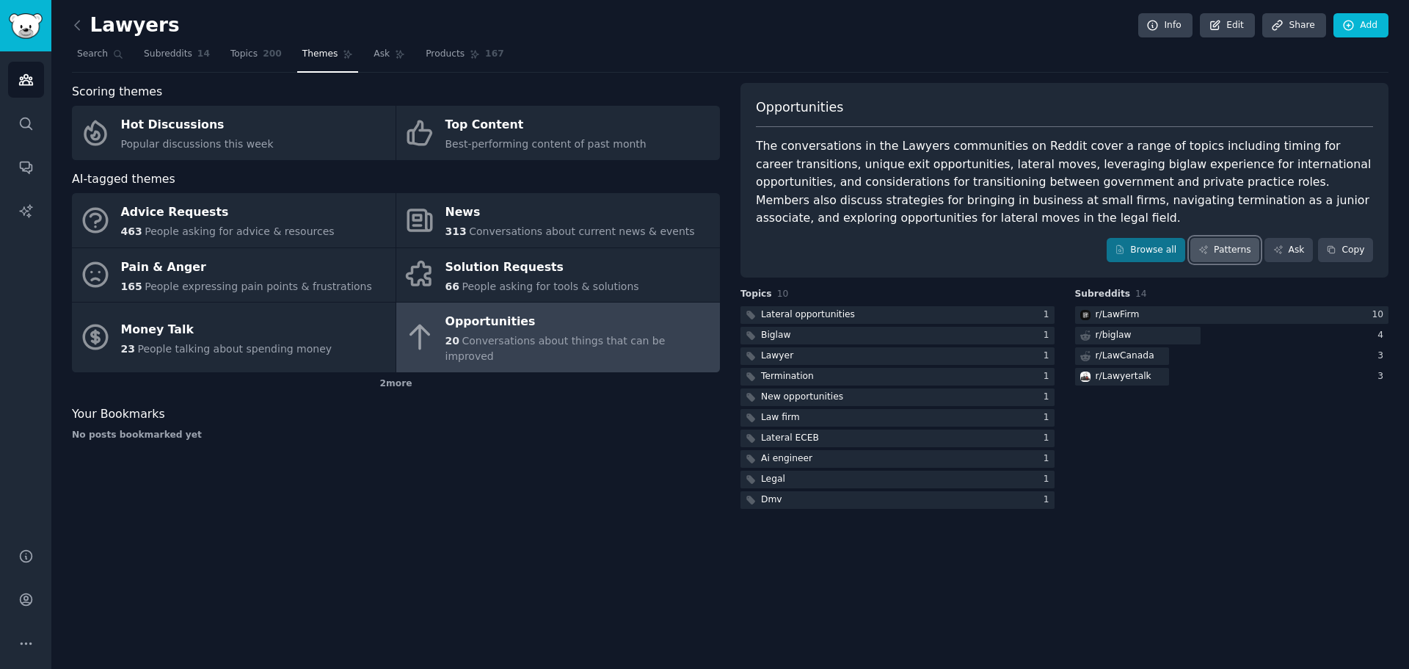
click at [1222, 245] on link "Patterns" at bounding box center [1225, 250] width 69 height 25
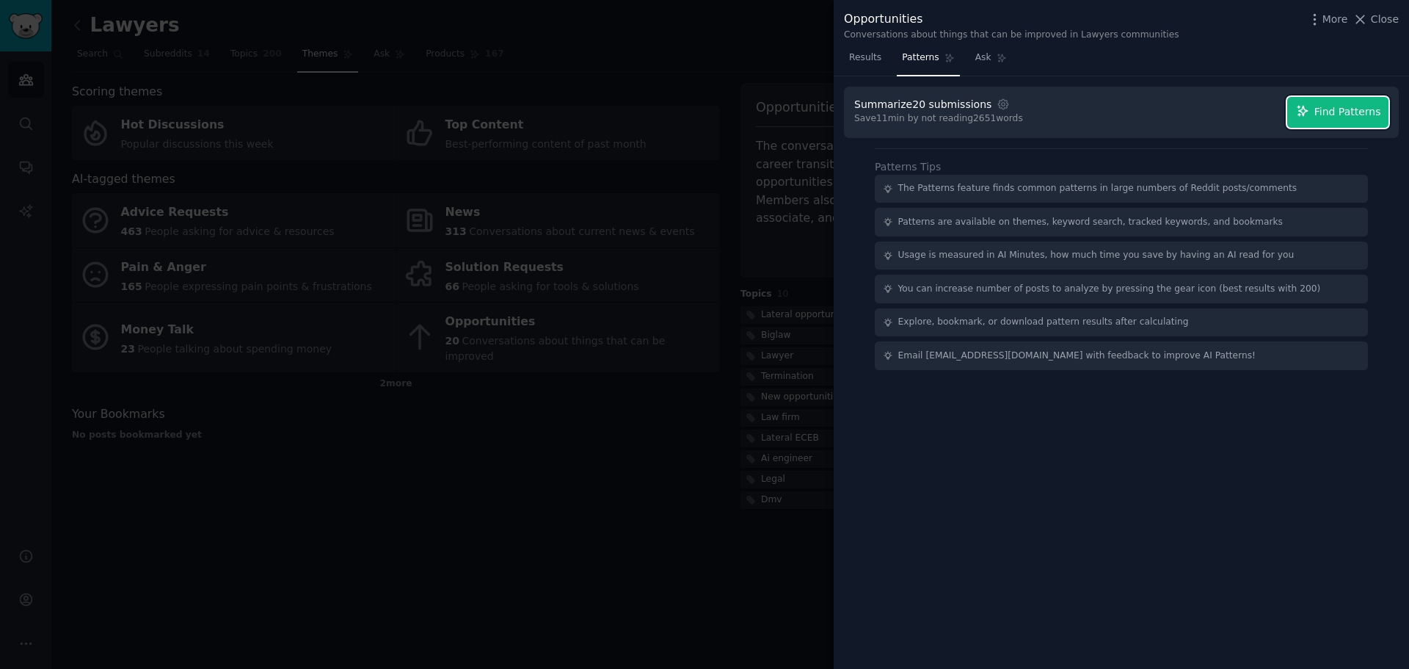
click at [1344, 113] on span "Find Patterns" at bounding box center [1348, 111] width 67 height 15
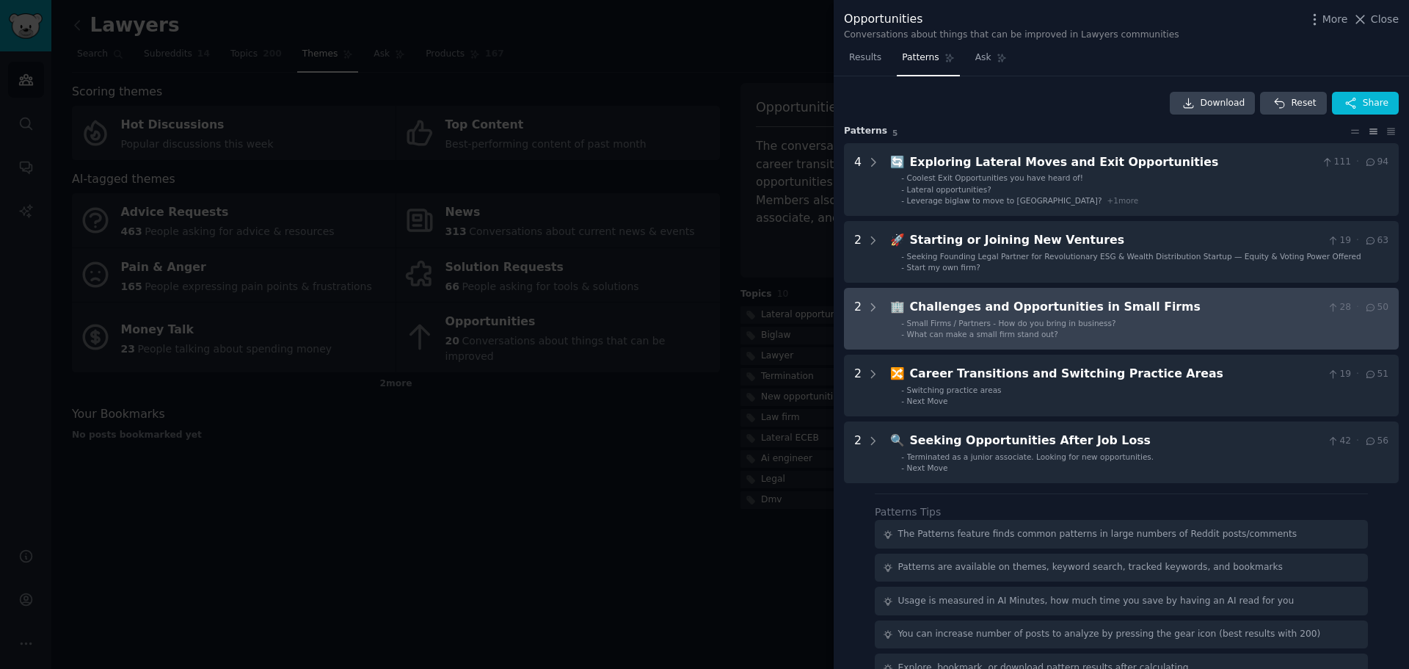
scroll to position [62, 0]
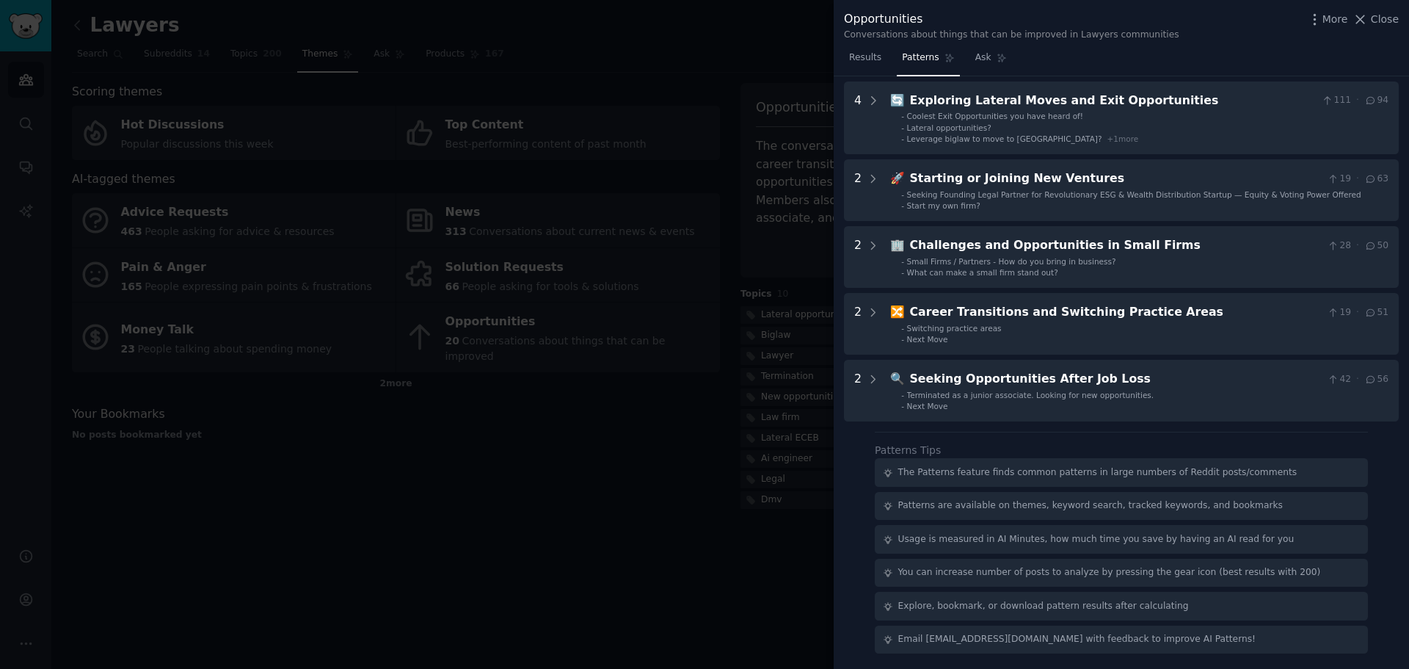
click at [364, 503] on div at bounding box center [704, 334] width 1409 height 669
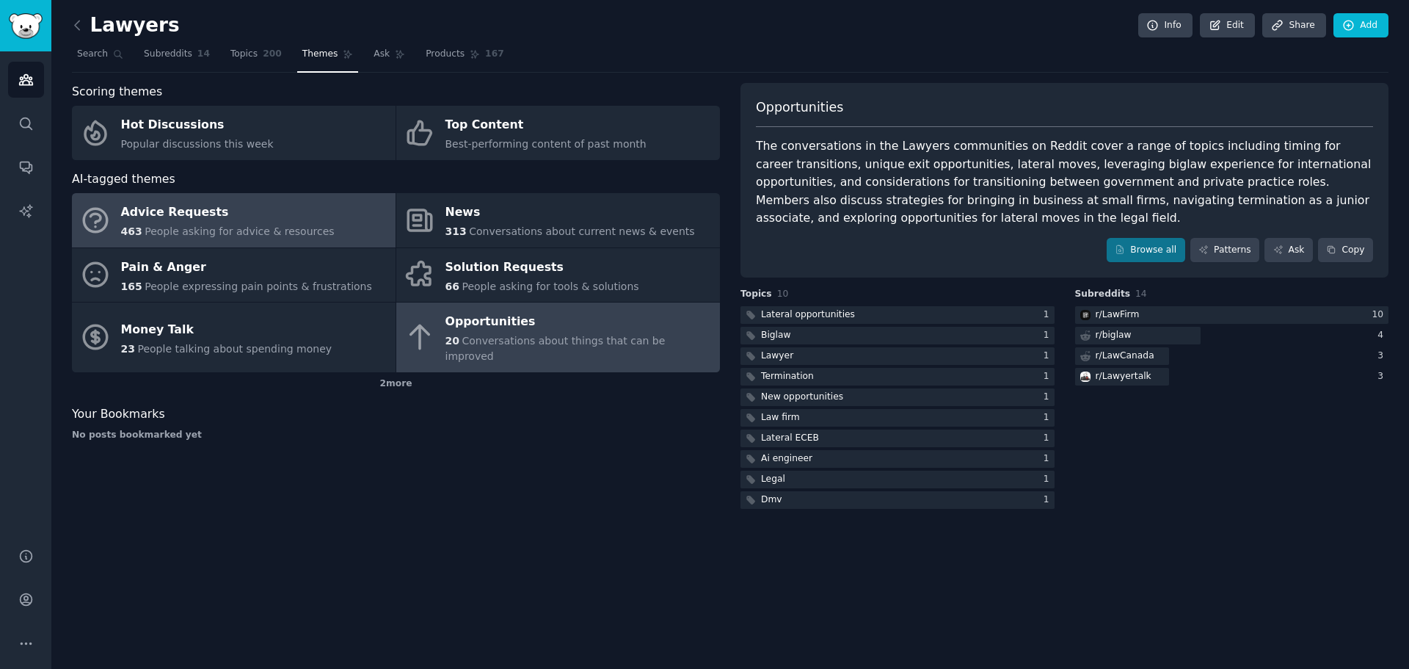
click at [173, 231] on span "People asking for advice & resources" at bounding box center [239, 231] width 189 height 12
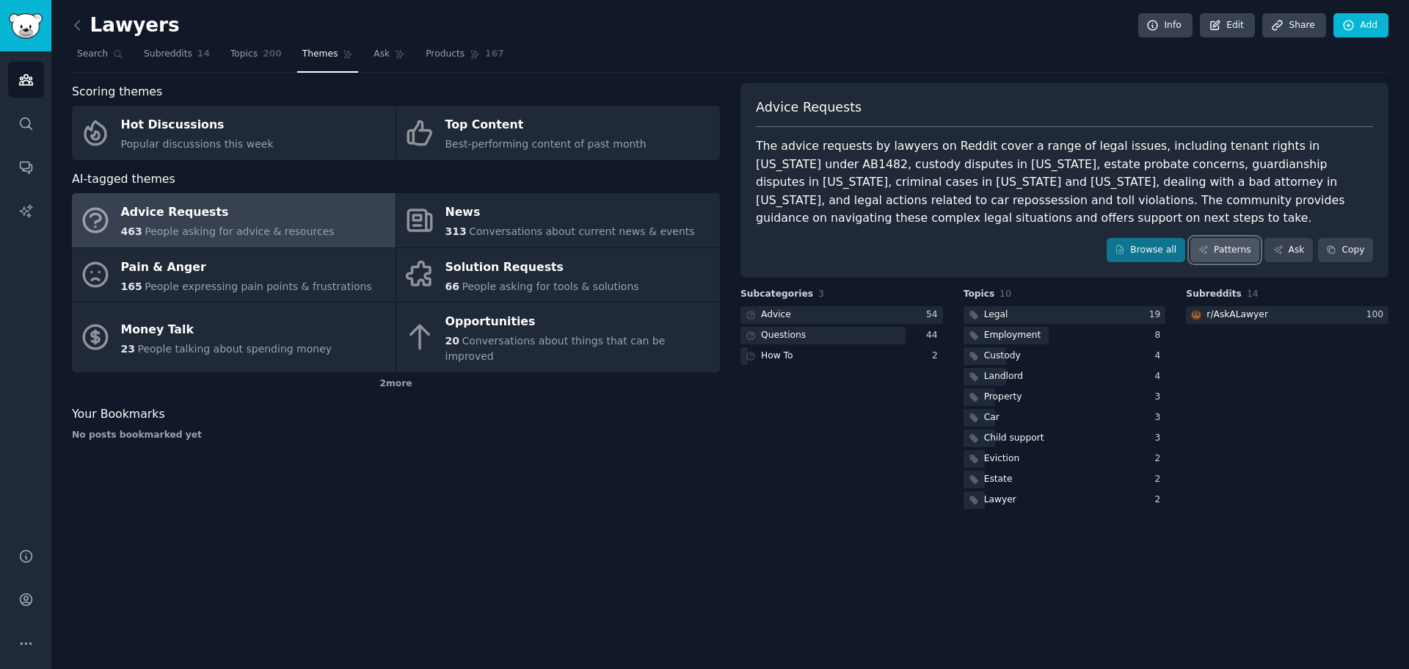
click at [1209, 247] on icon at bounding box center [1204, 249] width 10 height 10
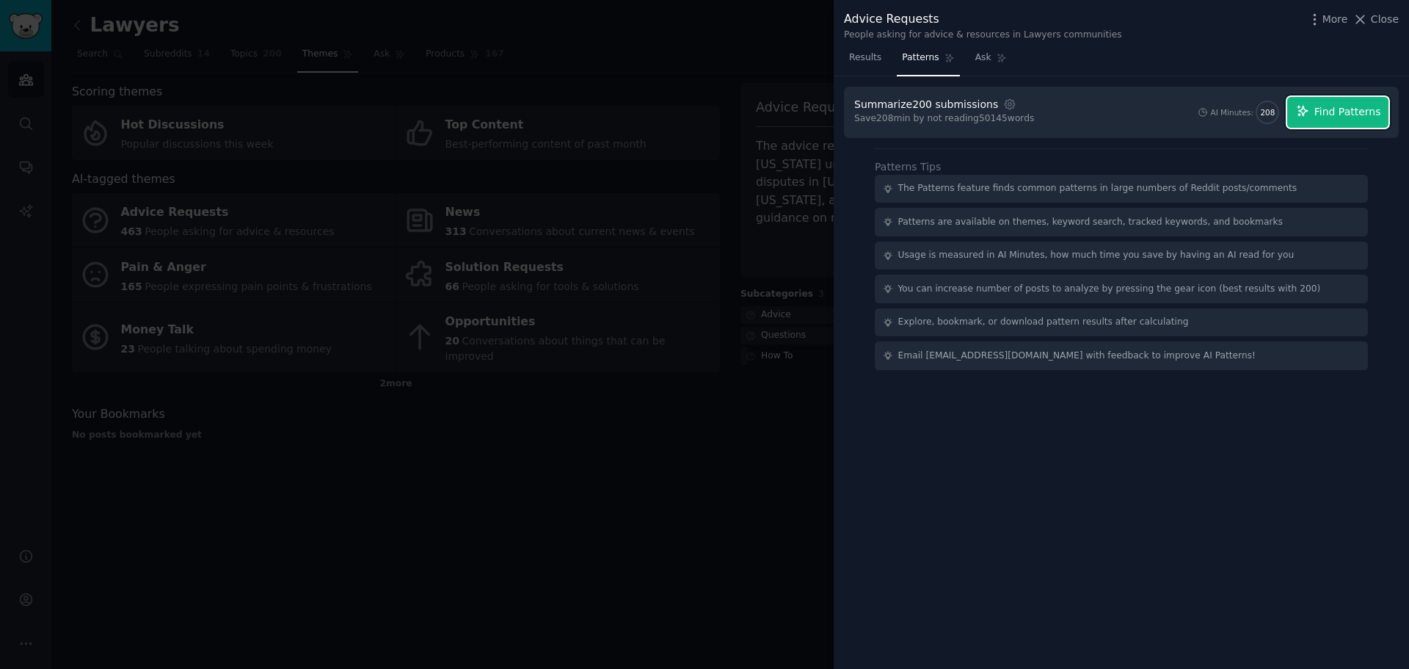
click at [1321, 119] on span "Find Patterns" at bounding box center [1348, 111] width 67 height 15
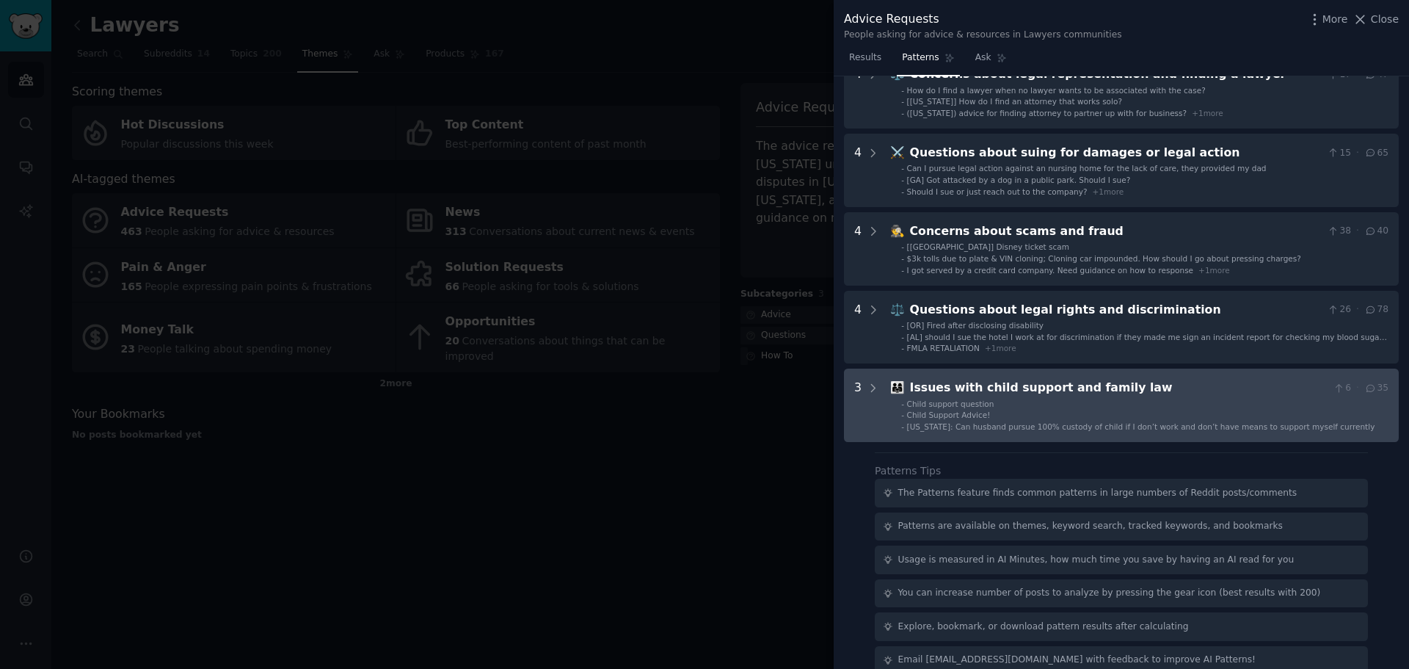
scroll to position [500, 0]
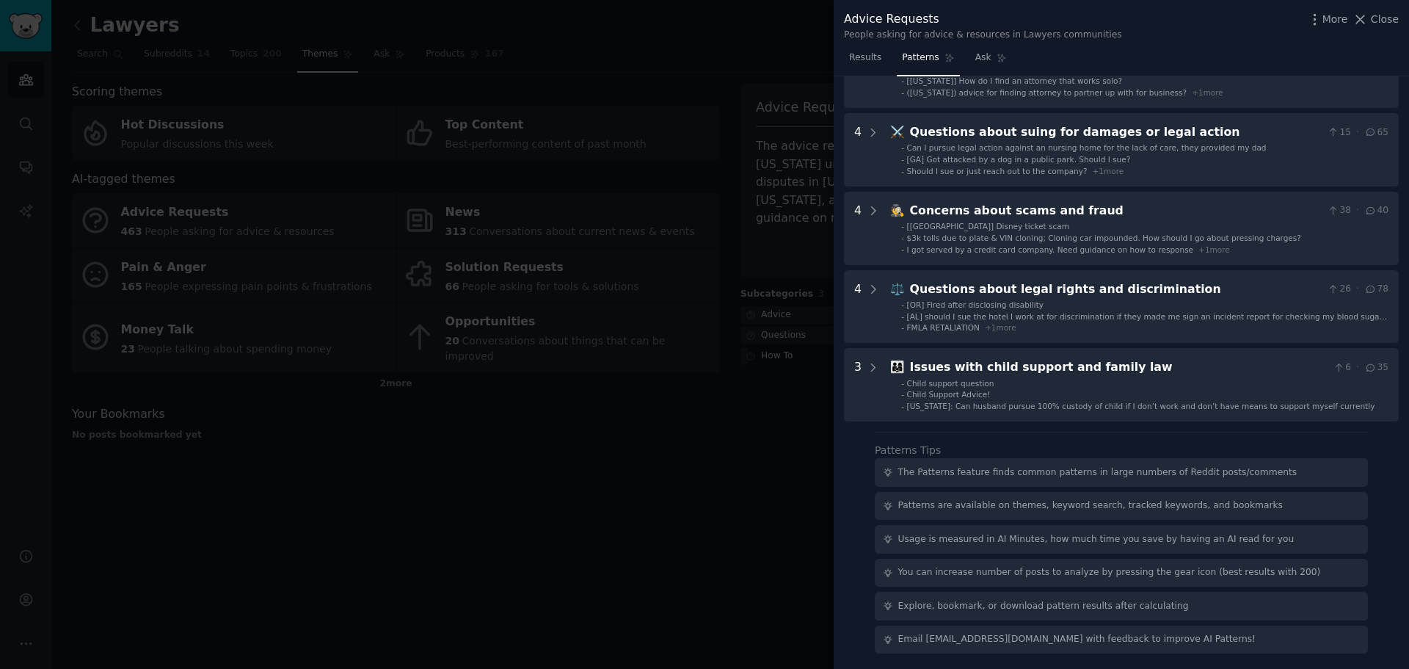
click at [615, 504] on div at bounding box center [704, 334] width 1409 height 669
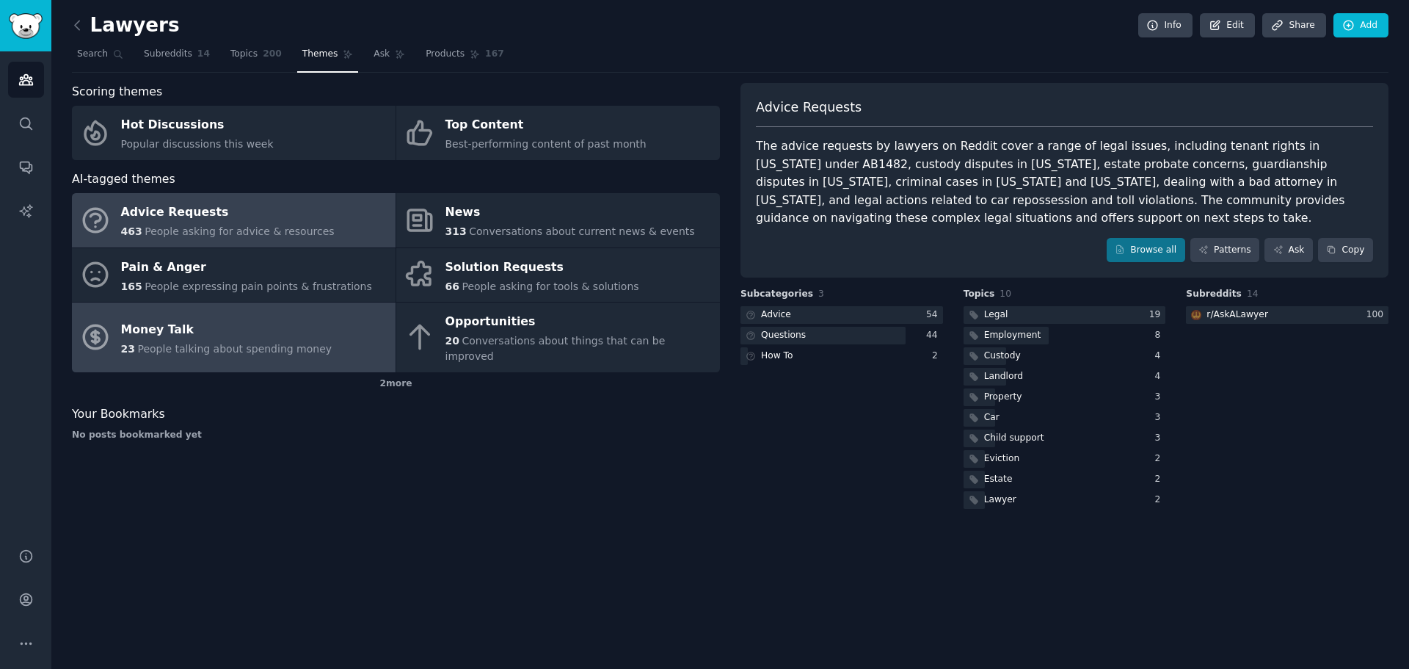
click at [291, 355] on link "Money Talk 23 People talking about spending money" at bounding box center [234, 337] width 324 height 70
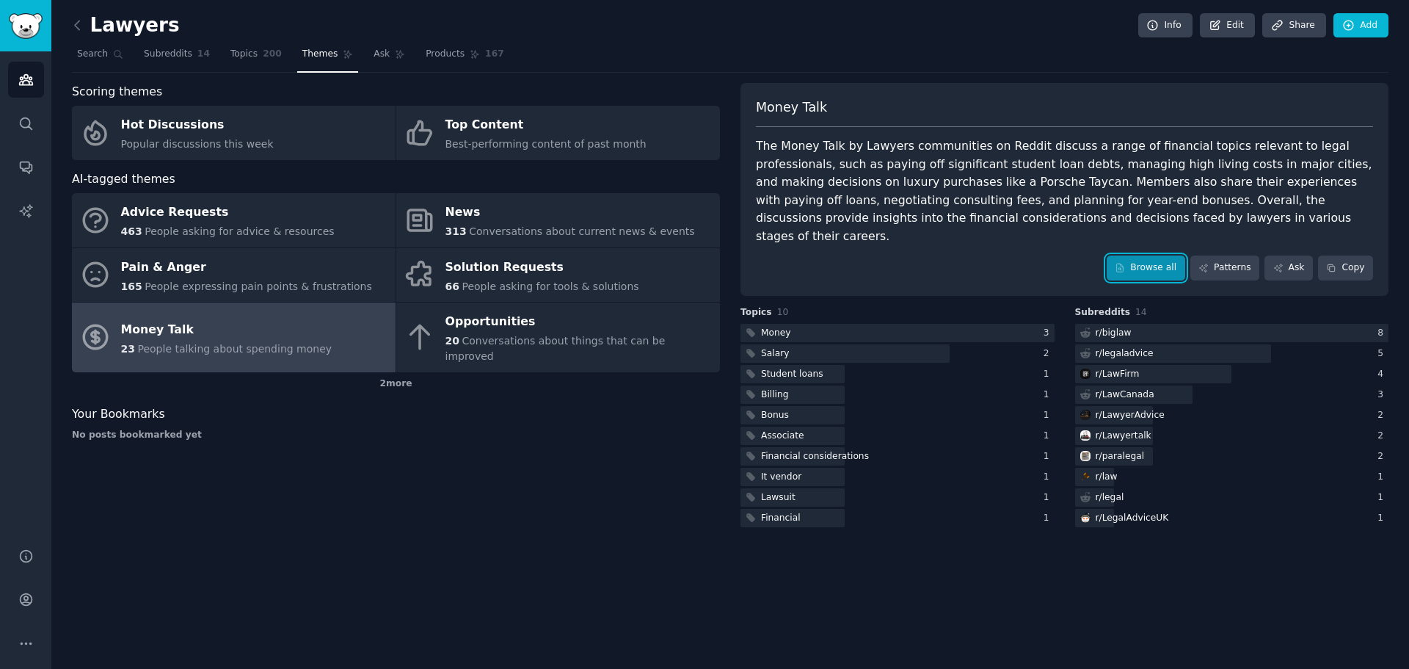
click at [1138, 255] on link "Browse all" at bounding box center [1146, 267] width 79 height 25
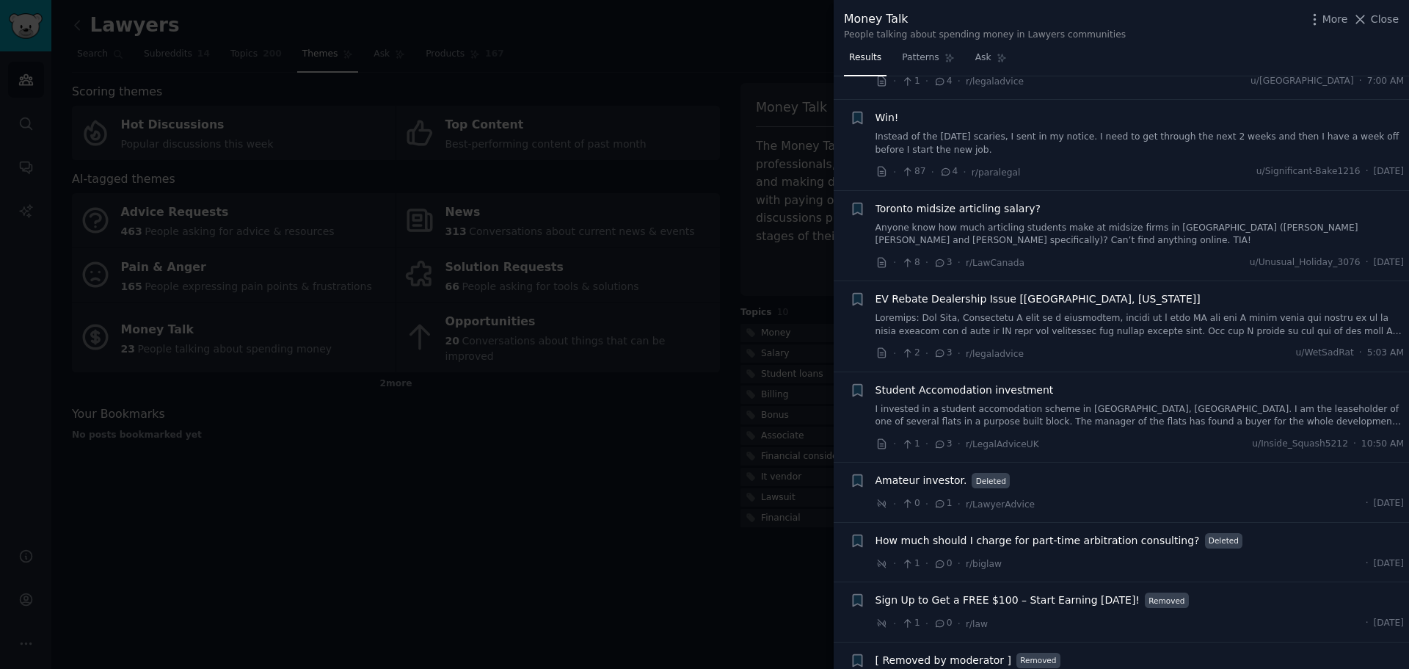
scroll to position [1743, 0]
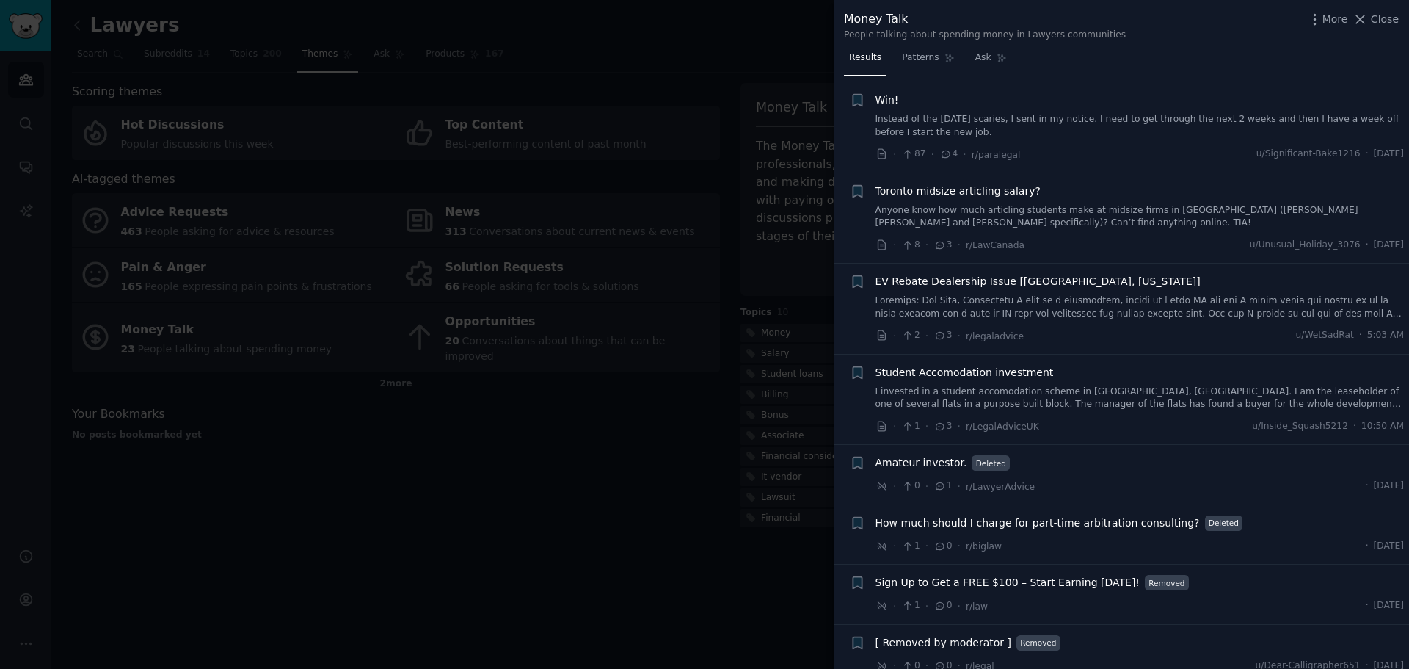
click at [691, 464] on div at bounding box center [704, 334] width 1409 height 669
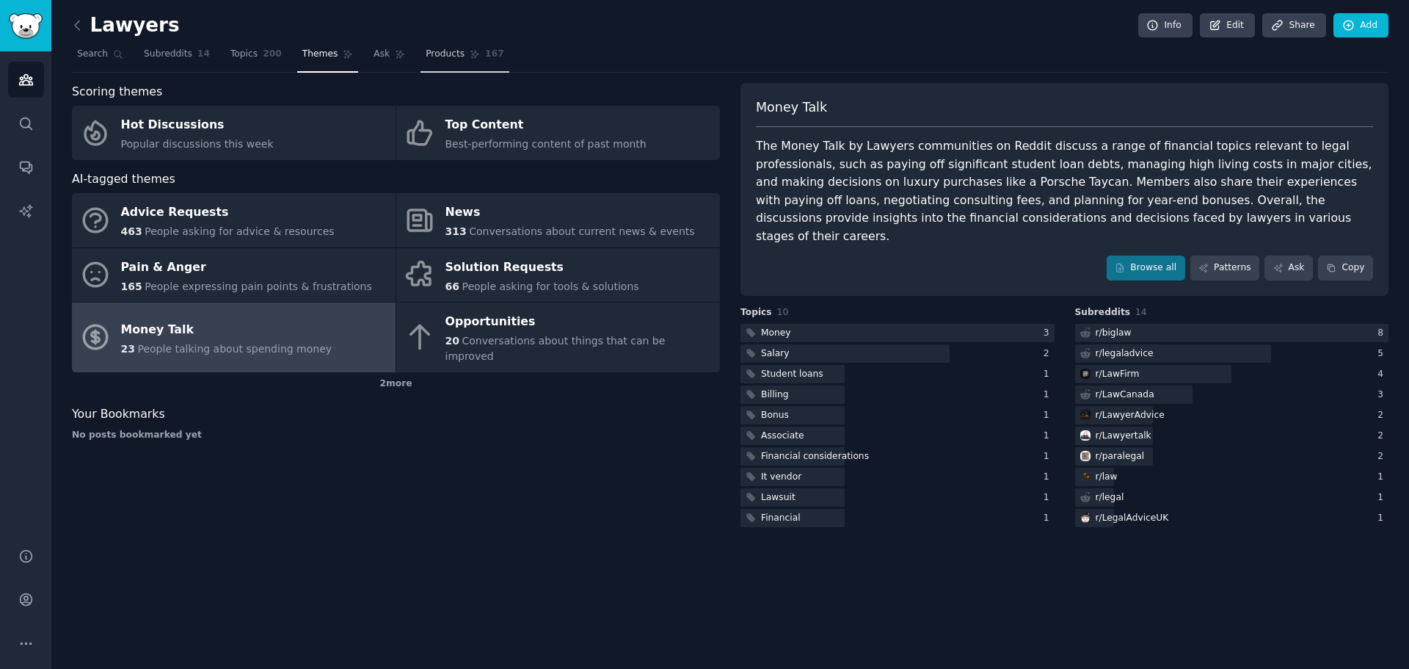
click at [440, 62] on link "Products 167" at bounding box center [465, 58] width 88 height 30
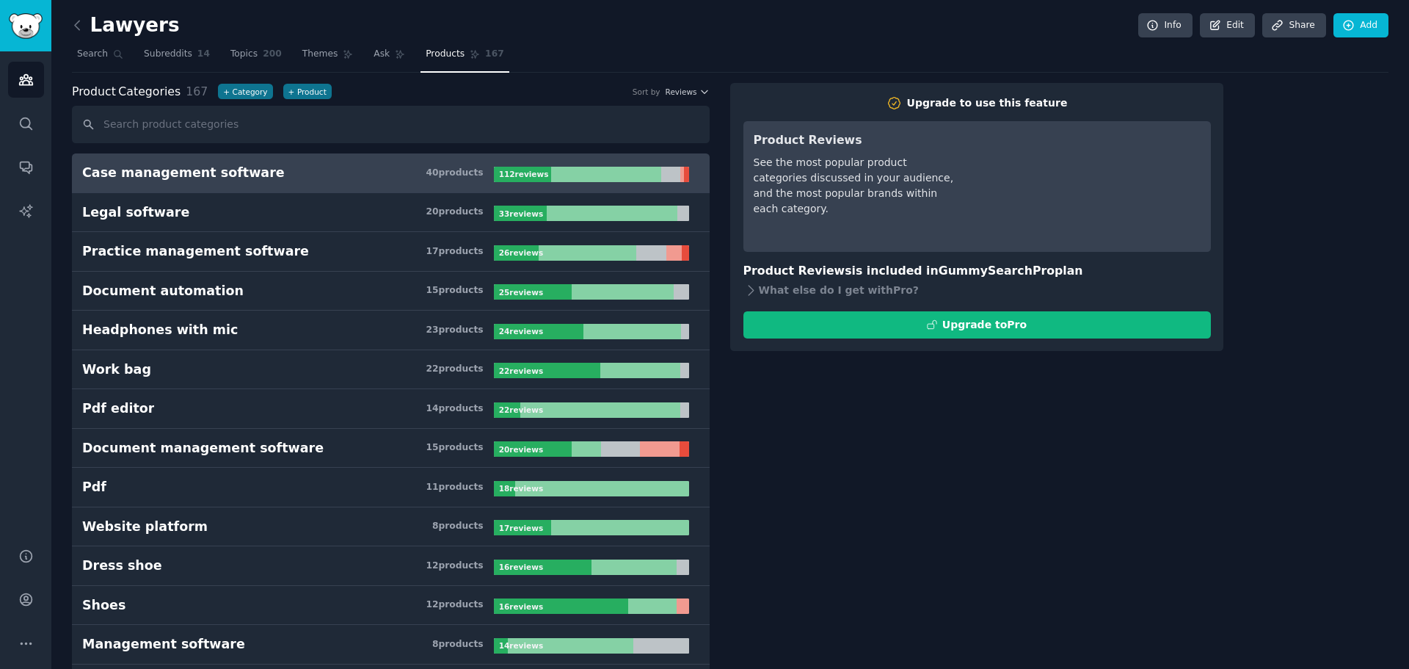
click at [412, 288] on h3 "Document automation 15 product s" at bounding box center [288, 291] width 412 height 18
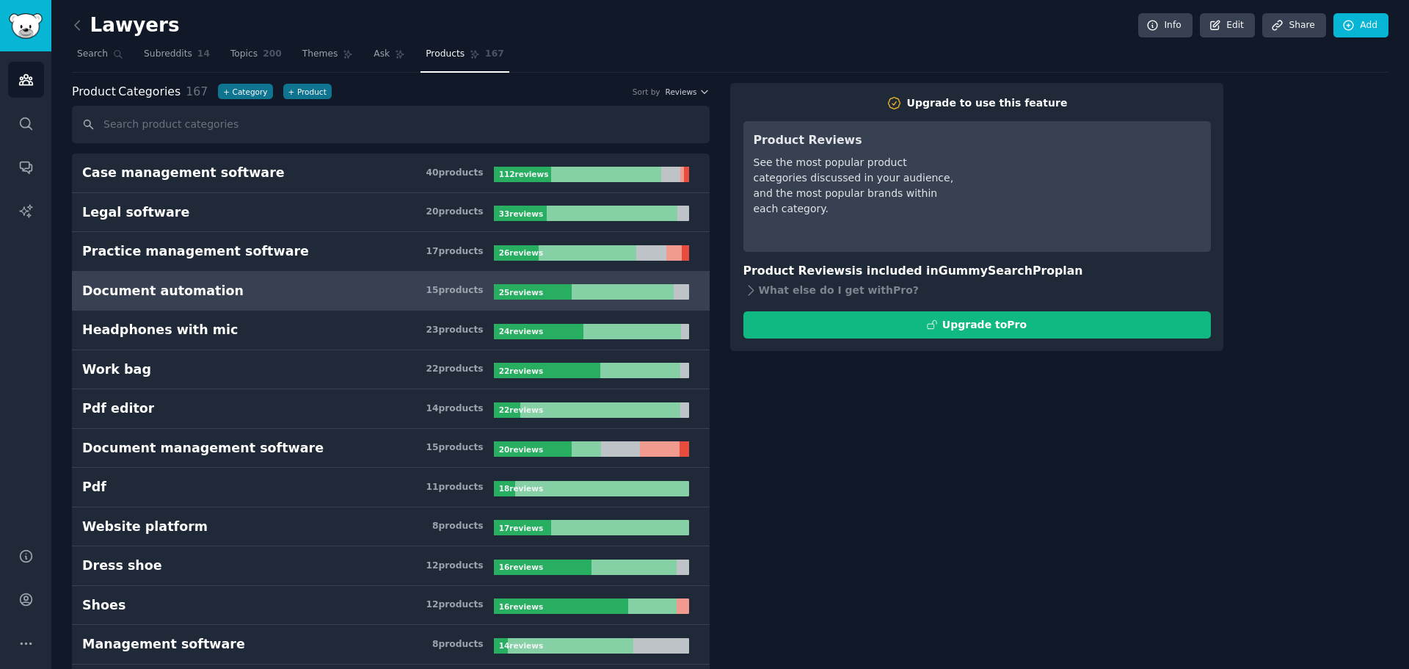
click at [206, 295] on div "Document automation" at bounding box center [163, 291] width 162 height 18
click at [206, 294] on div "Document automation" at bounding box center [163, 291] width 162 height 18
drag, startPoint x: 824, startPoint y: 526, endPoint x: 650, endPoint y: 148, distance: 416.5
drag, startPoint x: 870, startPoint y: 572, endPoint x: 763, endPoint y: 156, distance: 429.8
click at [379, 62] on link "Ask" at bounding box center [390, 58] width 42 height 30
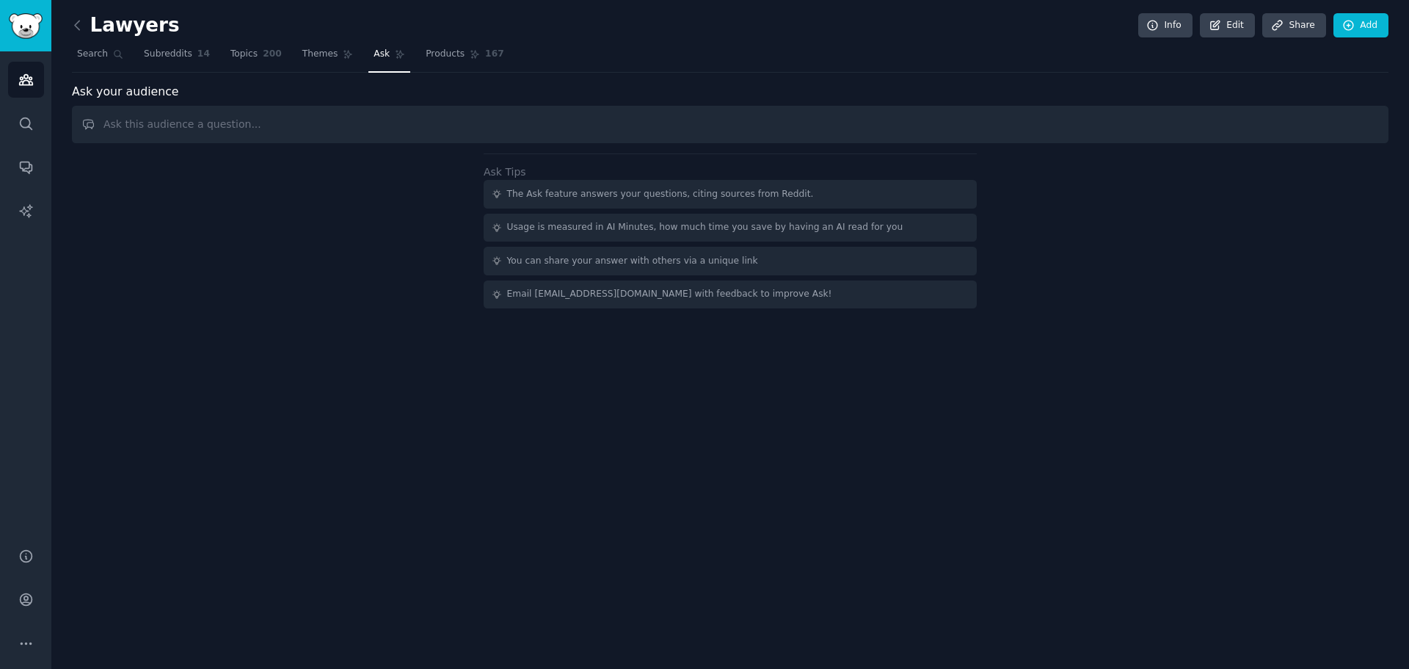
type input "a"
type input "Are there any small free tool that you would like to have?"
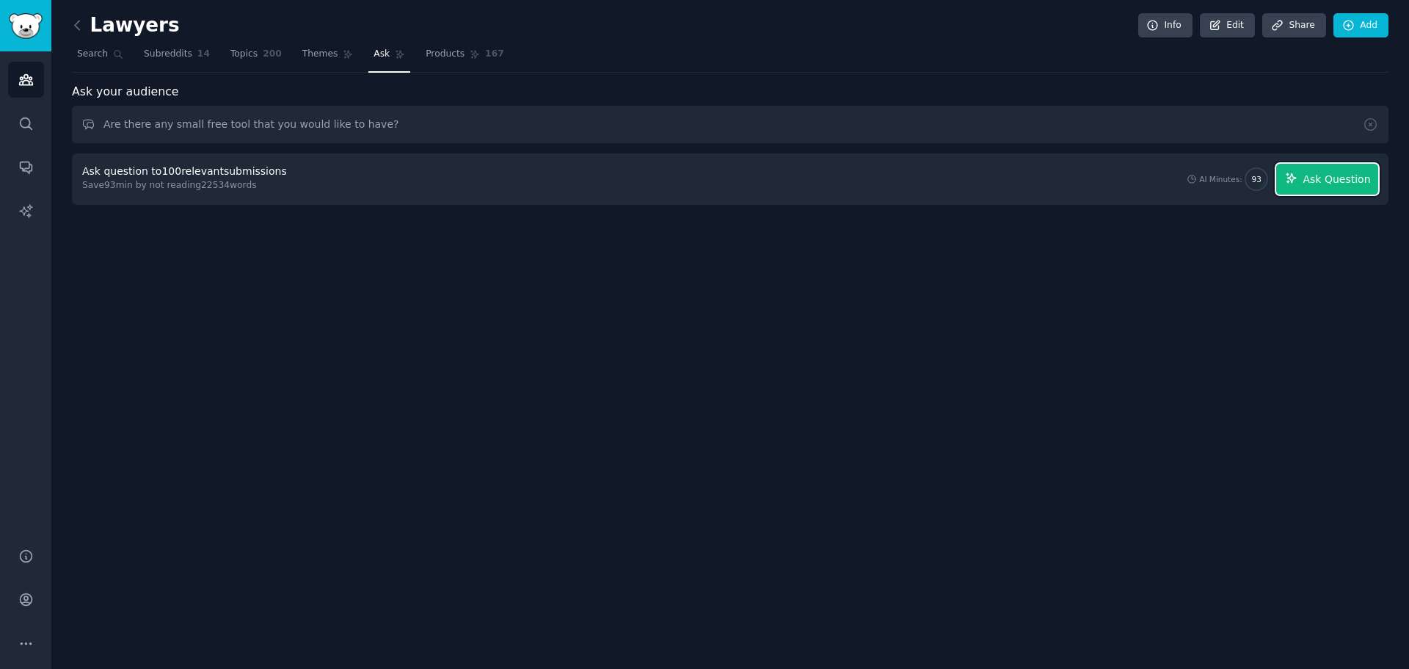
click at [1307, 184] on button "Ask Question" at bounding box center [1328, 179] width 102 height 31
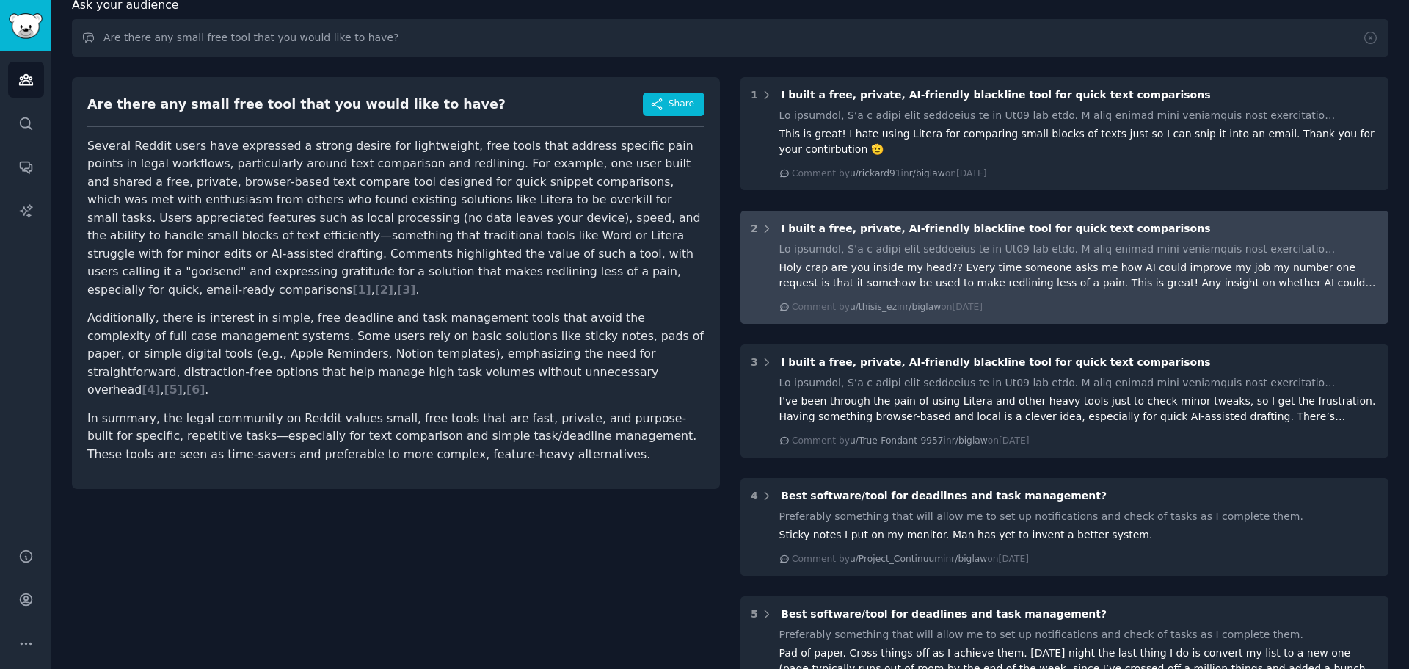
scroll to position [147, 0]
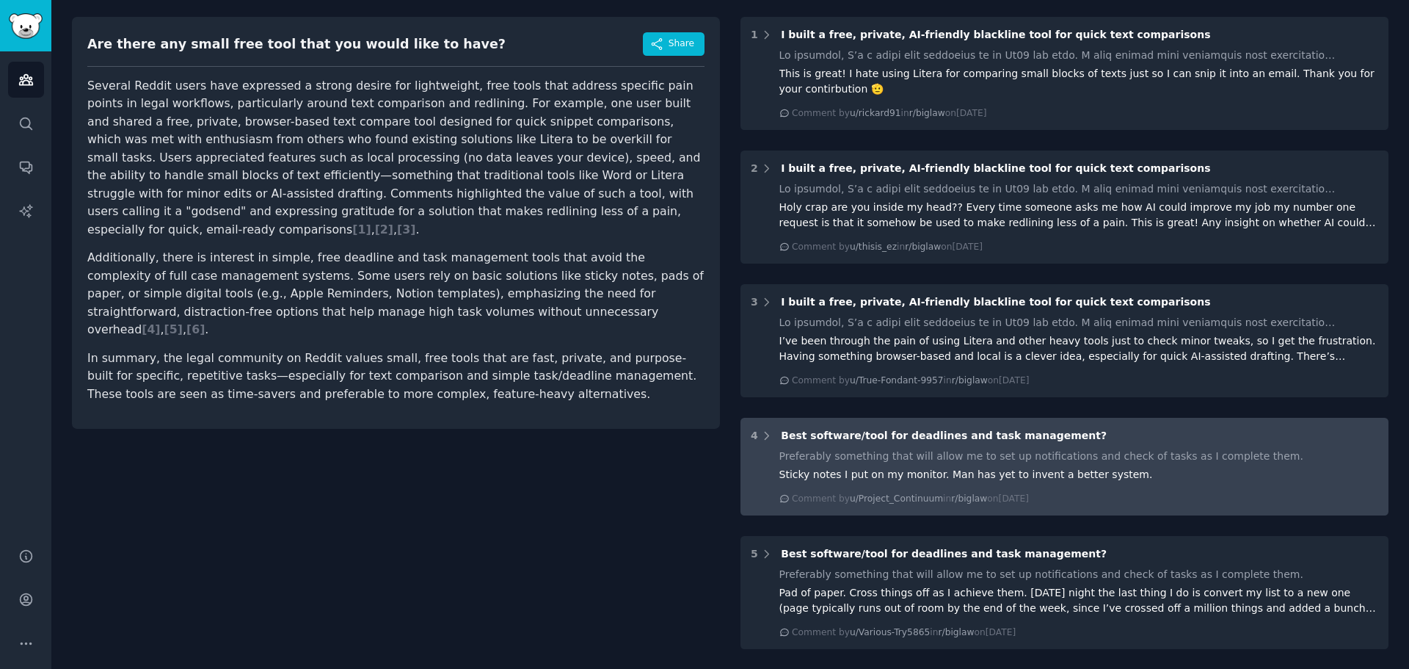
click at [1110, 438] on div "4 Best software/tool for deadlines and task management?" at bounding box center [1065, 435] width 628 height 15
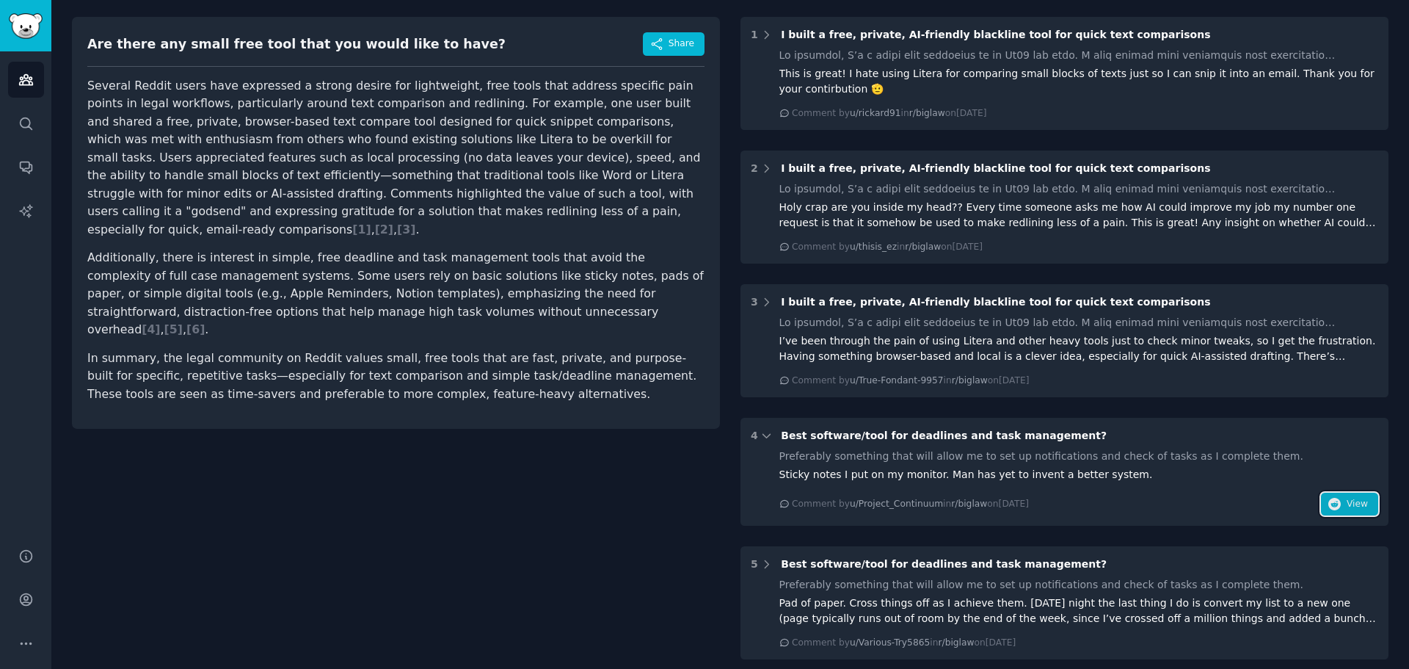
click at [1356, 501] on span "View" at bounding box center [1357, 504] width 21 height 13
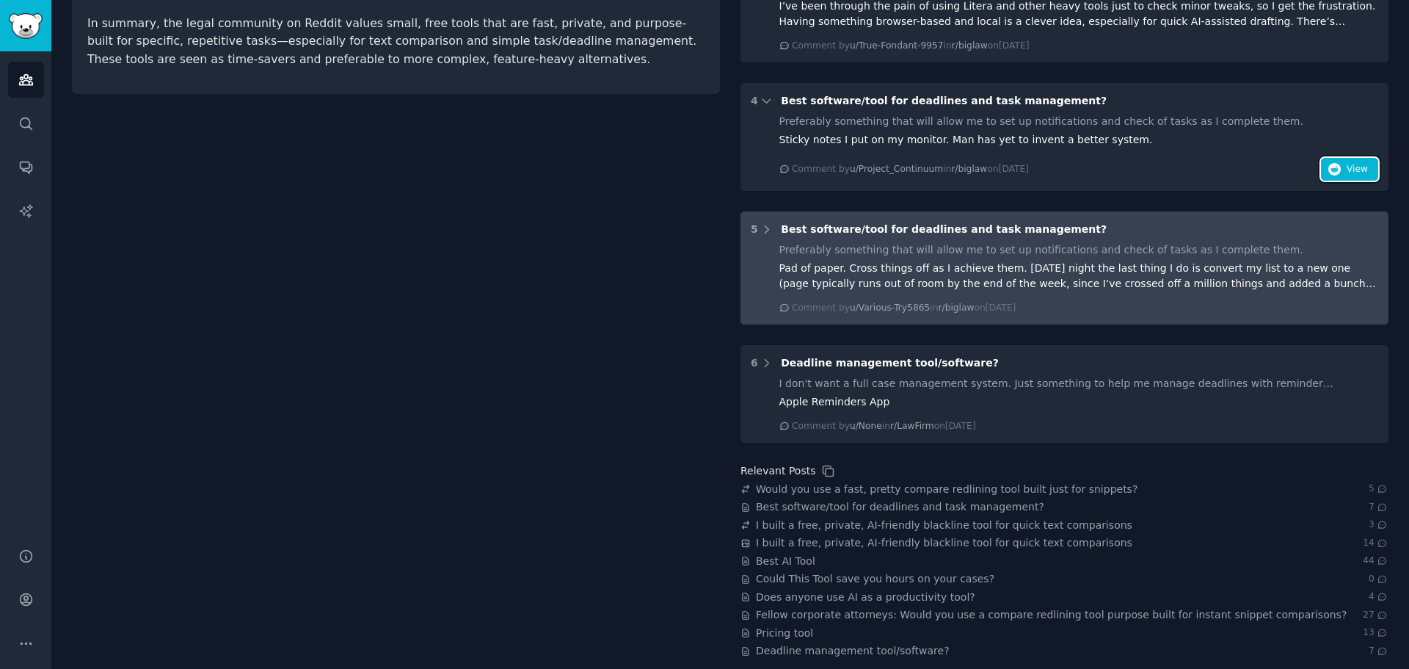
scroll to position [492, 0]
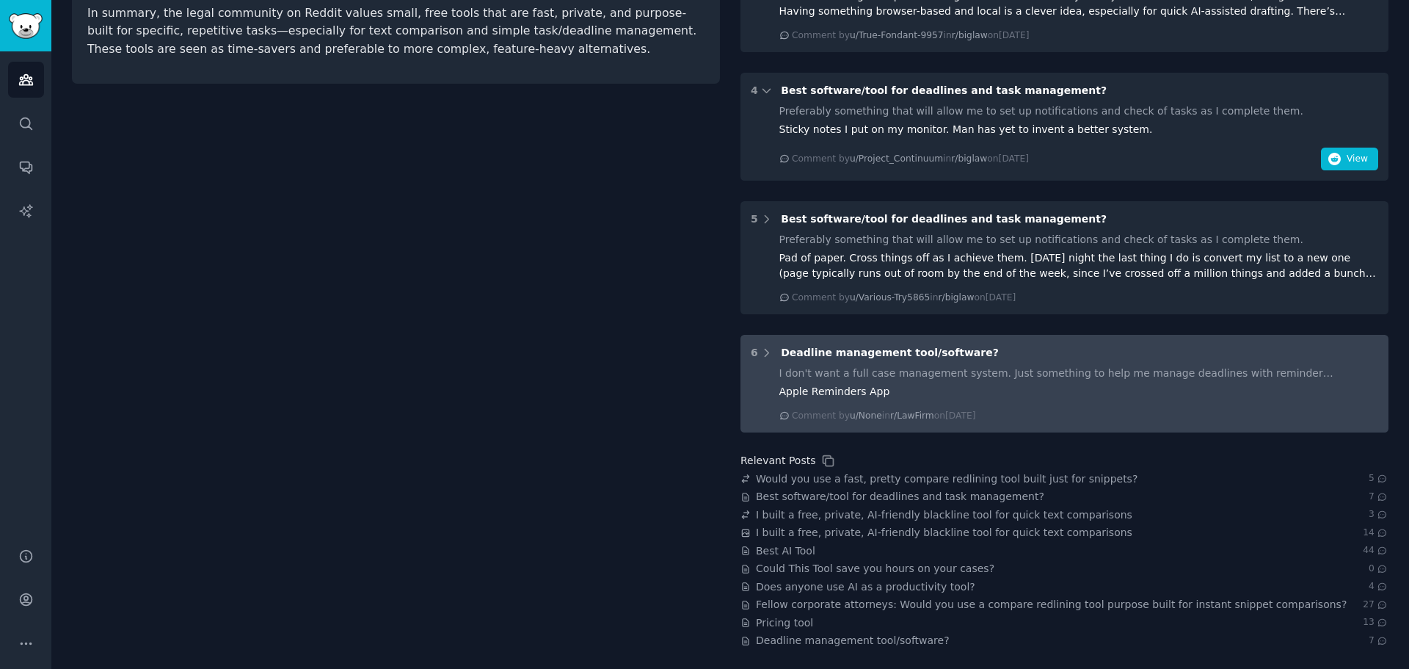
drag, startPoint x: 789, startPoint y: 548, endPoint x: 910, endPoint y: 369, distance: 215.6
click at [910, 369] on div "I don't want a full case management system. Just something to help me manage de…" at bounding box center [1080, 373] width 600 height 15
